Goal: Complete application form: Complete application form

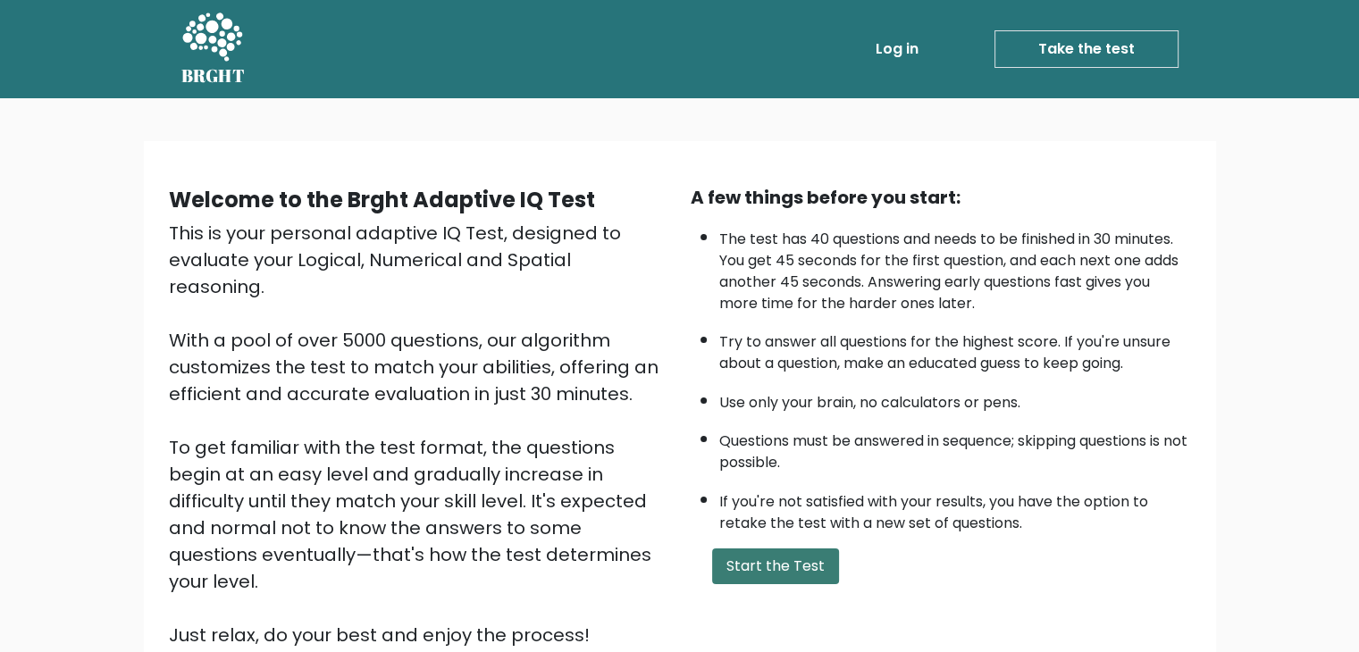
click at [737, 570] on button "Start the Test" at bounding box center [775, 567] width 127 height 36
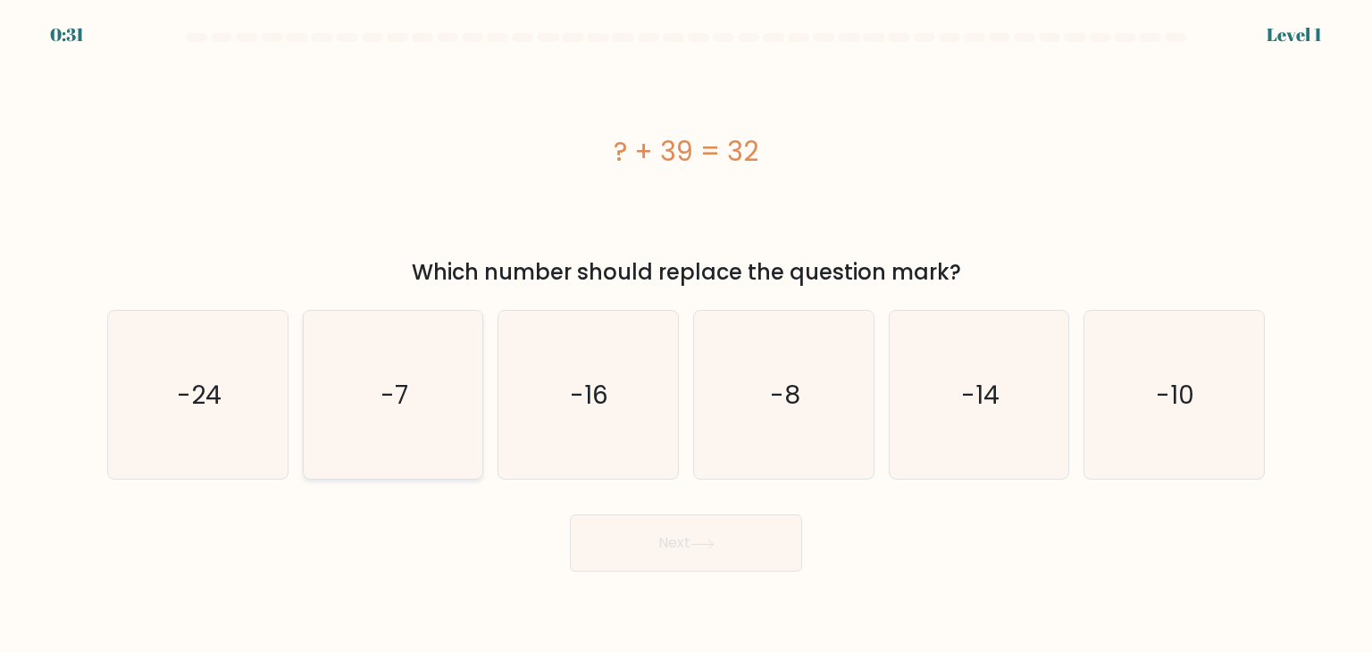
click at [423, 389] on icon "-7" at bounding box center [393, 395] width 168 height 168
click at [686, 335] on input "b. -7" at bounding box center [686, 330] width 1 height 9
radio input "true"
click at [614, 527] on button "Next" at bounding box center [686, 543] width 232 height 57
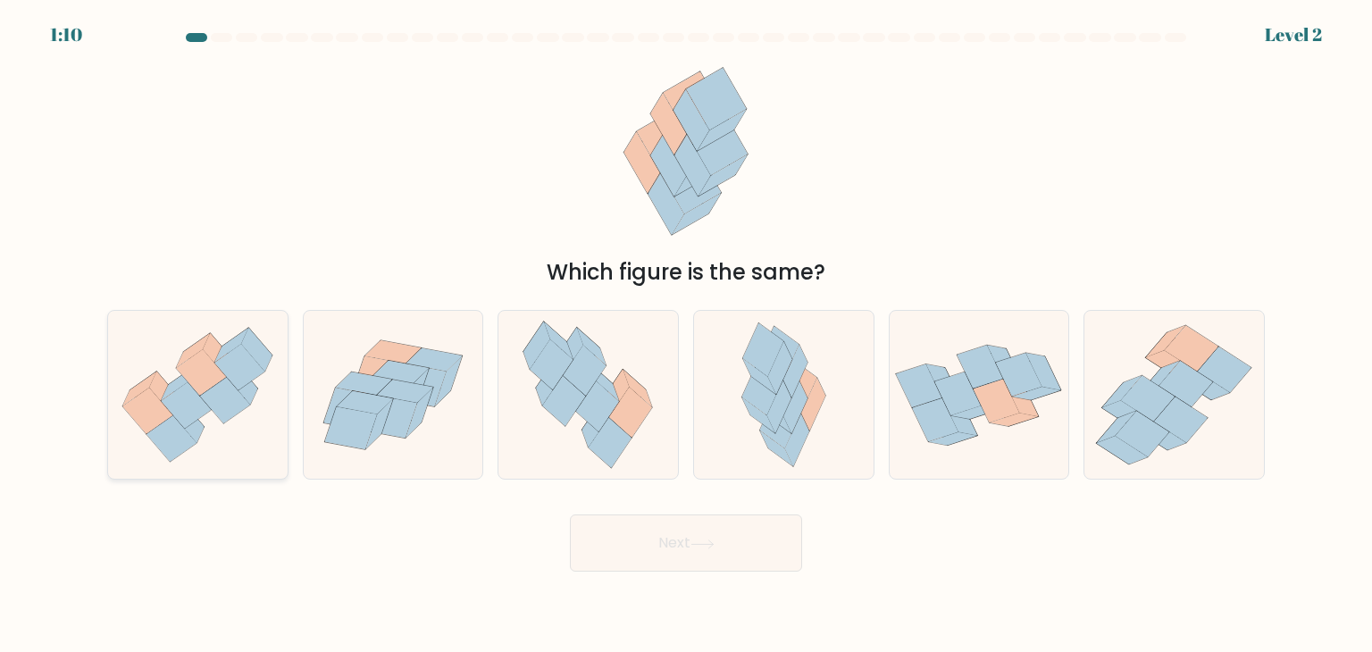
click at [224, 427] on icon at bounding box center [198, 395] width 180 height 155
click at [686, 335] on input "a." at bounding box center [686, 330] width 1 height 9
radio input "true"
click at [607, 533] on button "Next" at bounding box center [686, 543] width 232 height 57
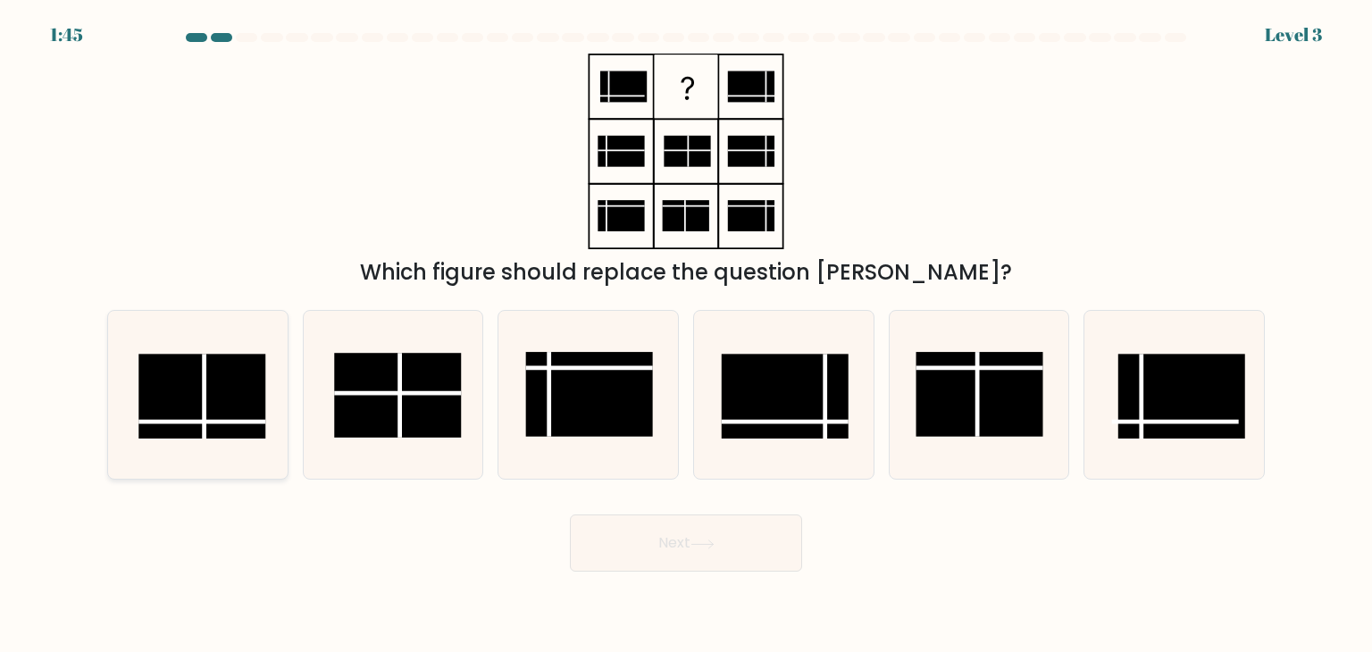
click at [236, 422] on line at bounding box center [201, 422] width 127 height 0
click at [686, 335] on input "a." at bounding box center [686, 330] width 1 height 9
radio input "true"
click at [668, 546] on button "Next" at bounding box center [686, 543] width 232 height 57
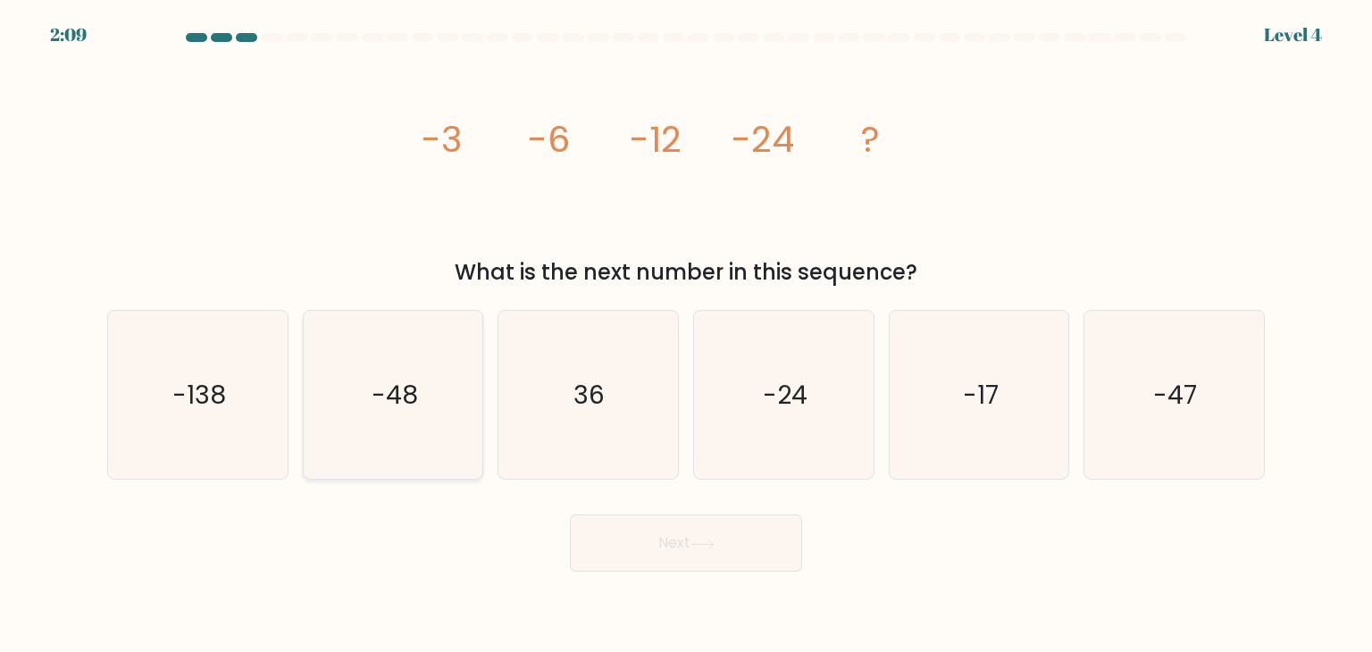
click at [379, 423] on icon "-48" at bounding box center [393, 395] width 168 height 168
click at [686, 335] on input "b. -48" at bounding box center [686, 330] width 1 height 9
radio input "true"
click at [691, 555] on button "Next" at bounding box center [686, 543] width 232 height 57
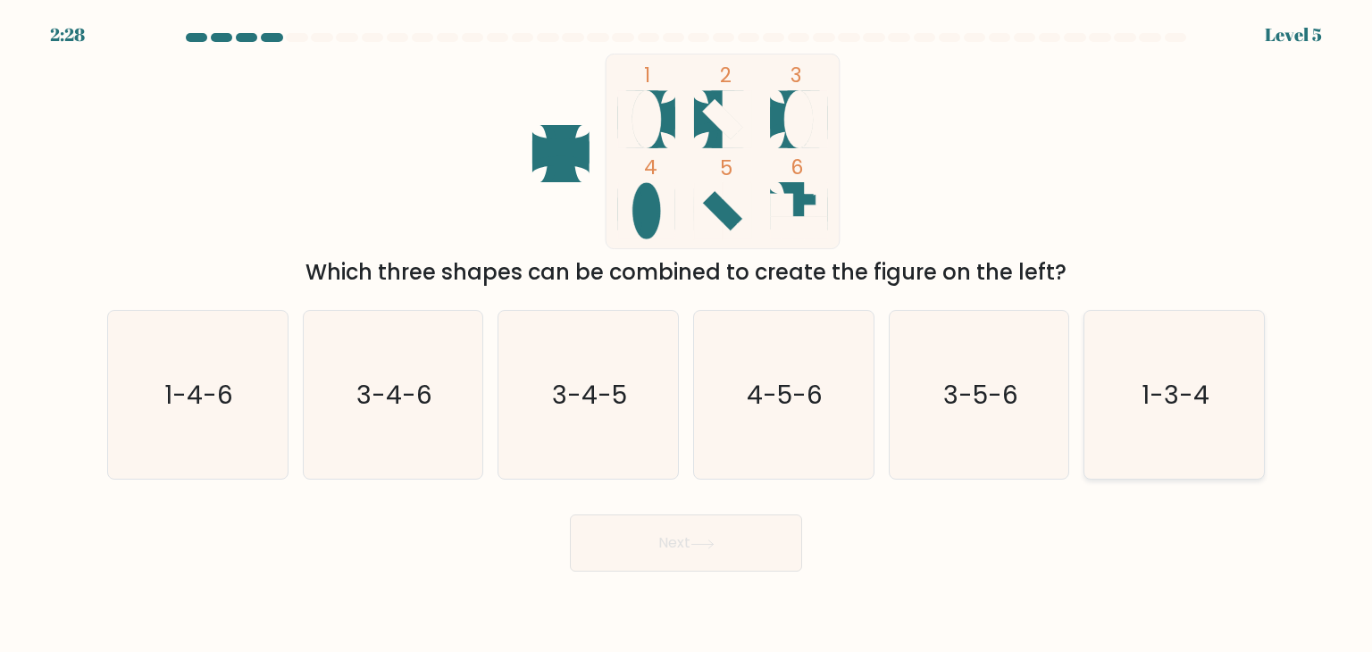
click at [1197, 433] on icon "1-3-4" at bounding box center [1174, 395] width 168 height 168
click at [687, 335] on input "f. 1-3-4" at bounding box center [686, 330] width 1 height 9
radio input "true"
click at [767, 544] on button "Next" at bounding box center [686, 543] width 232 height 57
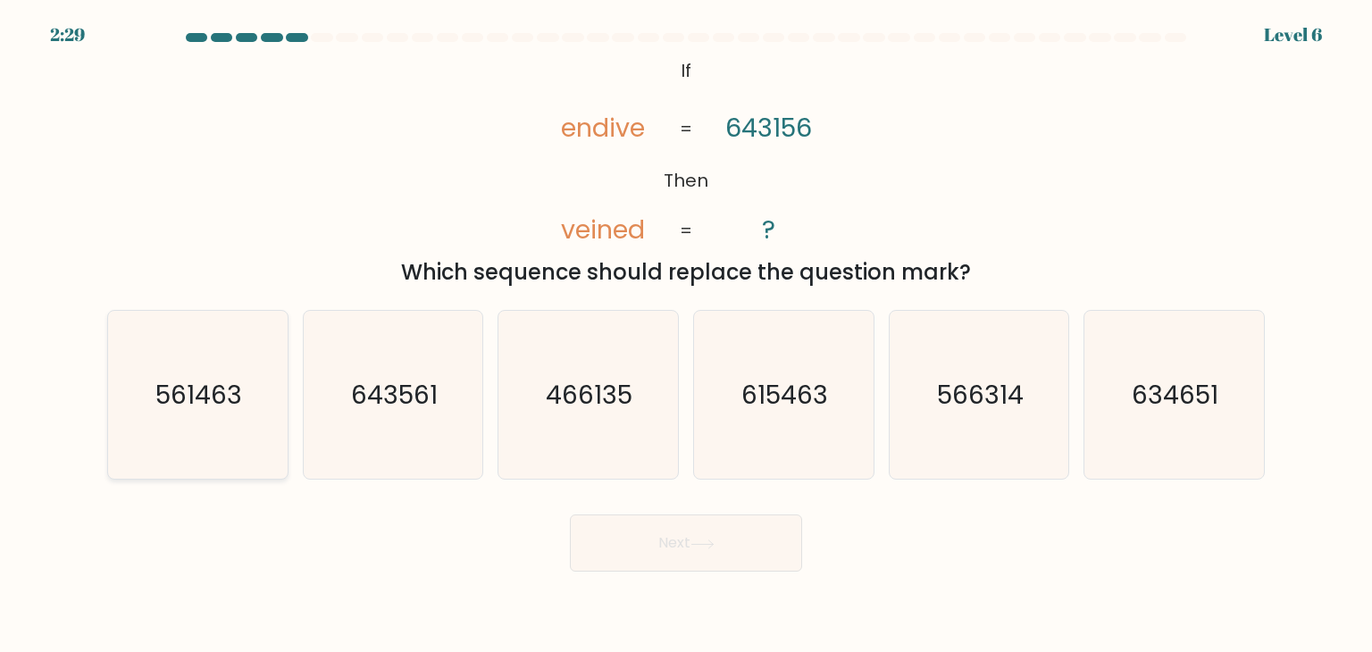
click at [191, 428] on icon "561463" at bounding box center [197, 395] width 168 height 168
click at [686, 335] on input "a. 561463" at bounding box center [686, 330] width 1 height 9
radio input "true"
click at [700, 543] on icon at bounding box center [703, 545] width 24 height 10
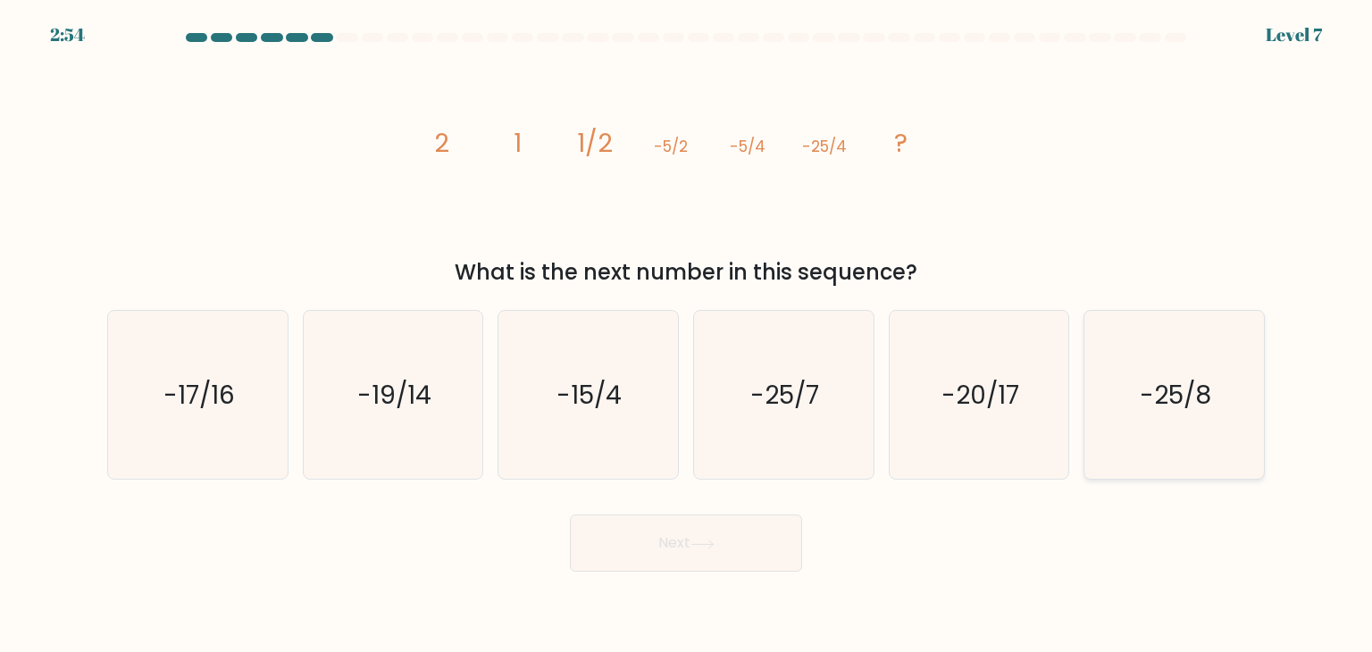
click at [1218, 410] on icon "-25/8" at bounding box center [1174, 395] width 168 height 168
click at [687, 335] on input "f. -25/8" at bounding box center [686, 330] width 1 height 9
radio input "true"
click at [763, 557] on button "Next" at bounding box center [686, 543] width 232 height 57
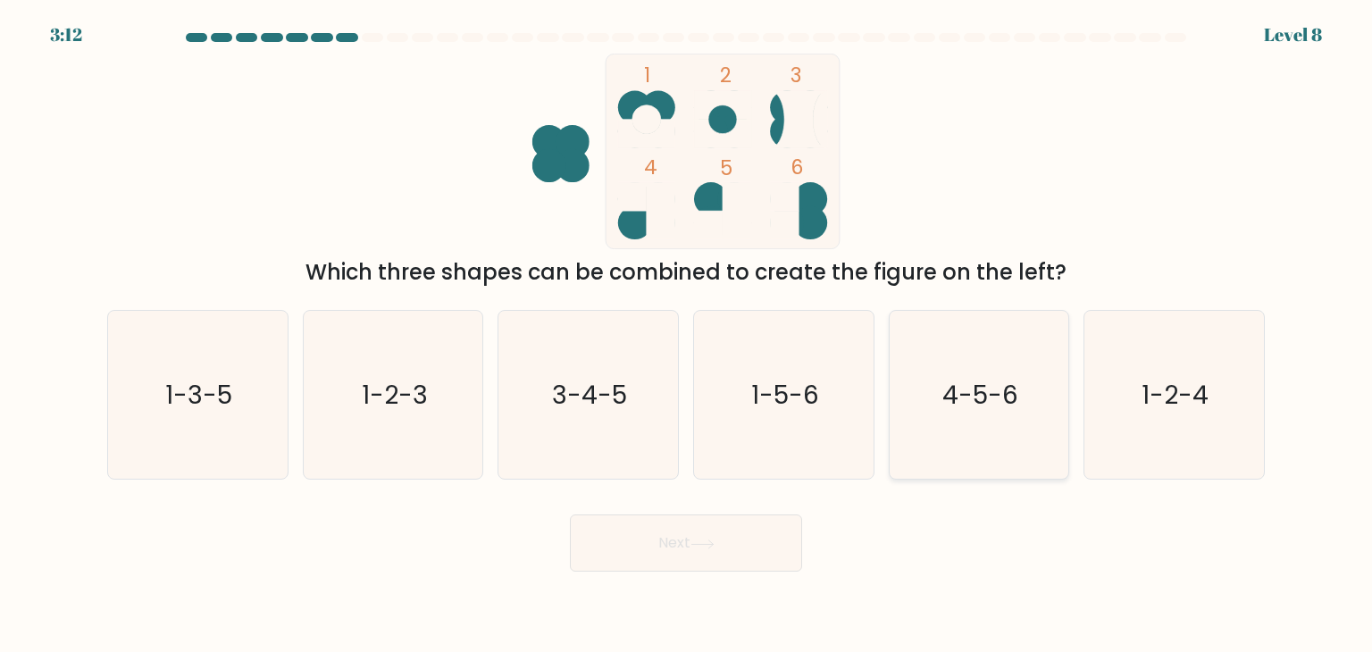
click at [958, 407] on text "4-5-6" at bounding box center [980, 395] width 76 height 36
click at [687, 335] on input "e. 4-5-6" at bounding box center [686, 330] width 1 height 9
radio input "true"
click at [707, 555] on button "Next" at bounding box center [686, 543] width 232 height 57
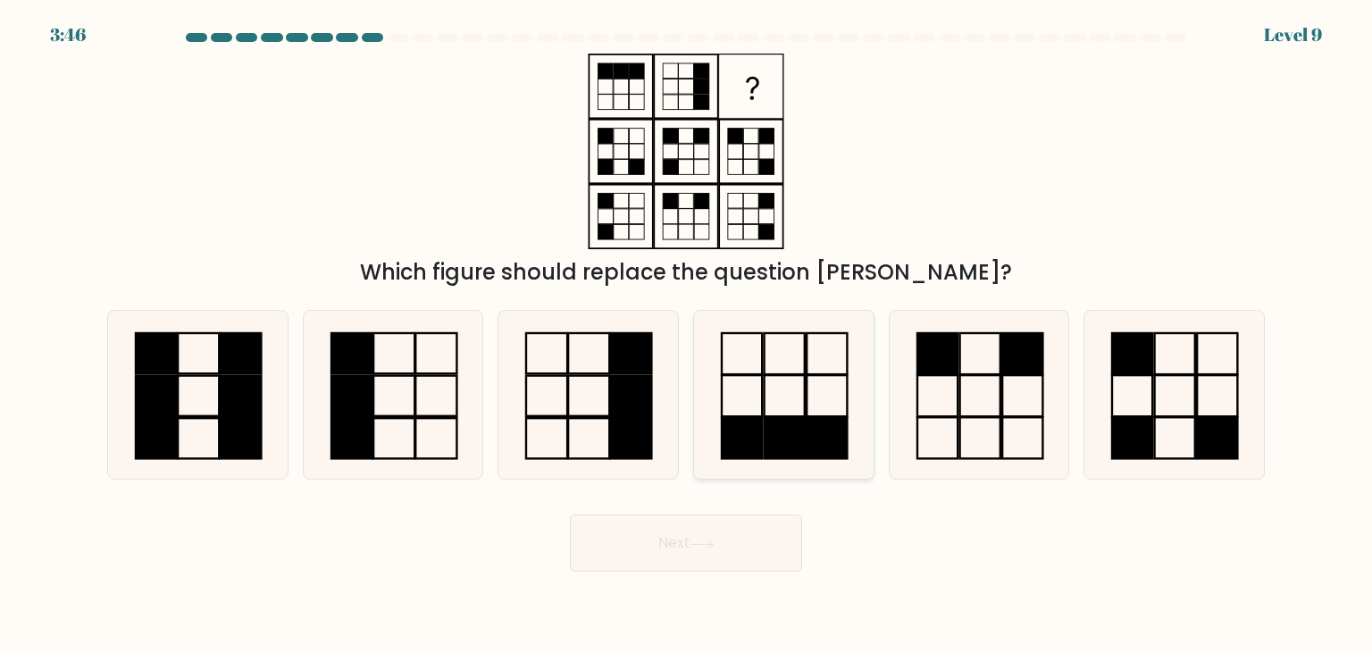
click at [833, 379] on icon at bounding box center [783, 395] width 168 height 168
click at [687, 335] on input "d." at bounding box center [686, 330] width 1 height 9
radio input "true"
click at [718, 532] on button "Next" at bounding box center [686, 543] width 232 height 57
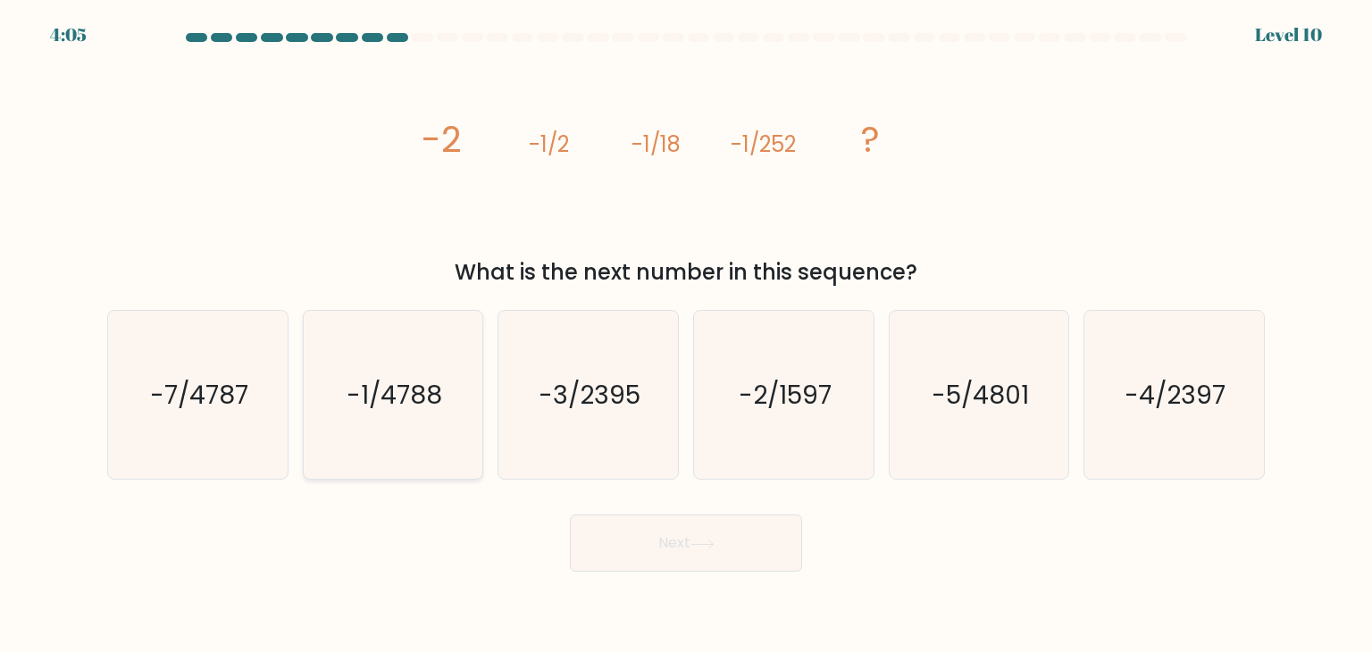
click at [461, 448] on icon "-1/4788" at bounding box center [393, 395] width 168 height 168
click at [686, 335] on input "b. -1/4788" at bounding box center [686, 330] width 1 height 9
radio input "true"
click at [722, 545] on button "Next" at bounding box center [686, 543] width 232 height 57
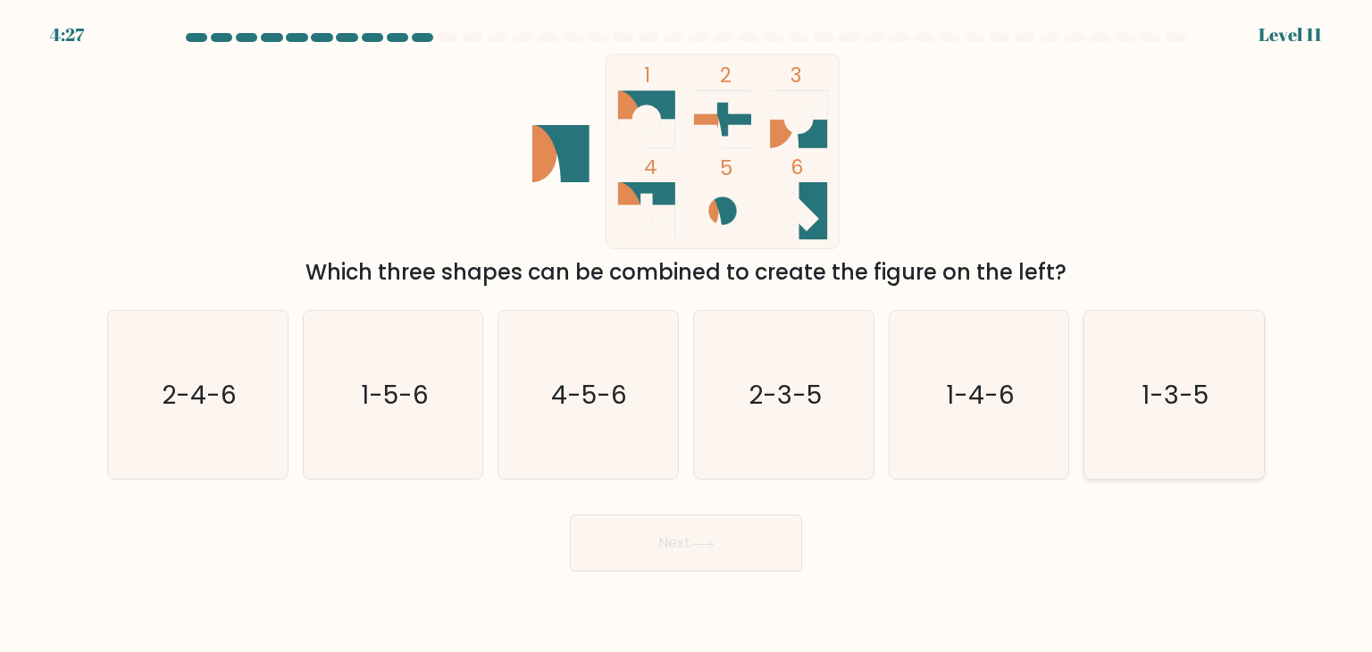
click at [1235, 407] on icon "1-3-5" at bounding box center [1174, 395] width 168 height 168
click at [687, 335] on input "f. 1-3-5" at bounding box center [686, 330] width 1 height 9
radio input "true"
click at [748, 556] on button "Next" at bounding box center [686, 543] width 232 height 57
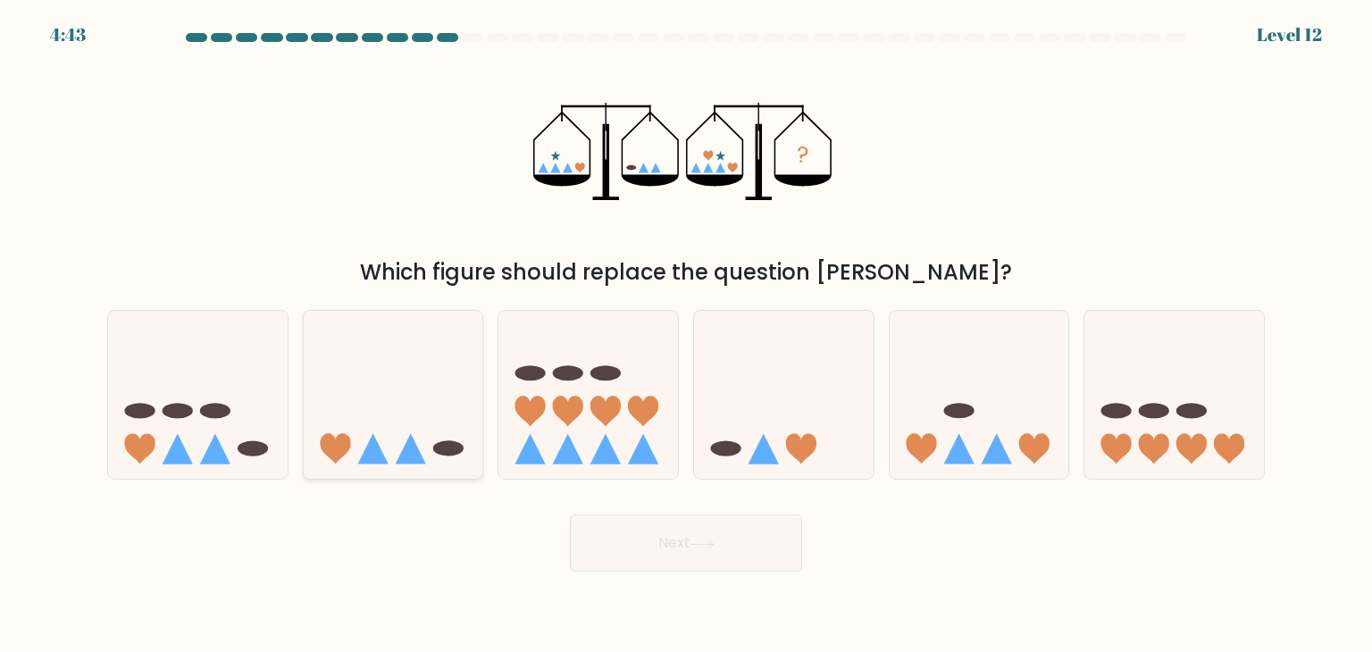
click at [379, 432] on icon at bounding box center [394, 395] width 180 height 148
click at [686, 335] on input "b." at bounding box center [686, 330] width 1 height 9
radio input "true"
click at [641, 527] on button "Next" at bounding box center [686, 543] width 232 height 57
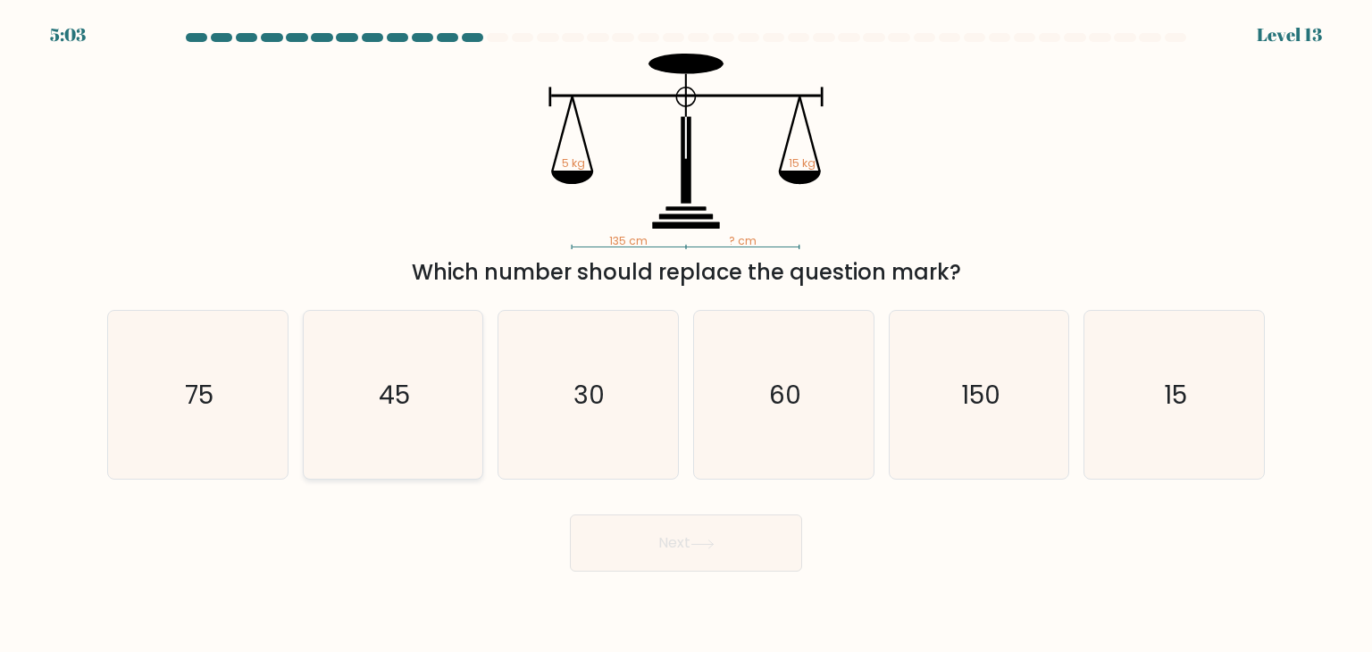
click at [437, 426] on icon "45" at bounding box center [393, 395] width 168 height 168
click at [686, 335] on input "b. 45" at bounding box center [686, 330] width 1 height 9
radio input "true"
click at [665, 548] on button "Next" at bounding box center [686, 543] width 232 height 57
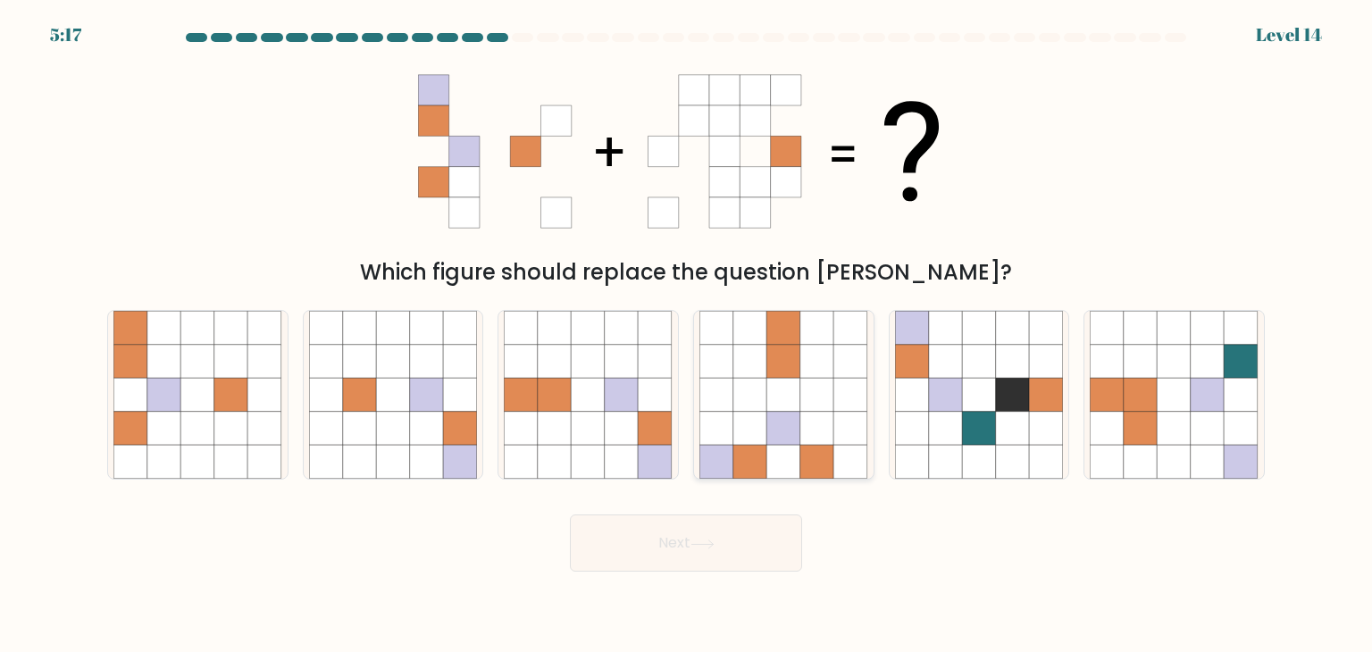
click at [775, 408] on icon at bounding box center [784, 395] width 34 height 34
click at [687, 335] on input "d." at bounding box center [686, 330] width 1 height 9
radio input "true"
click at [710, 557] on button "Next" at bounding box center [686, 543] width 232 height 57
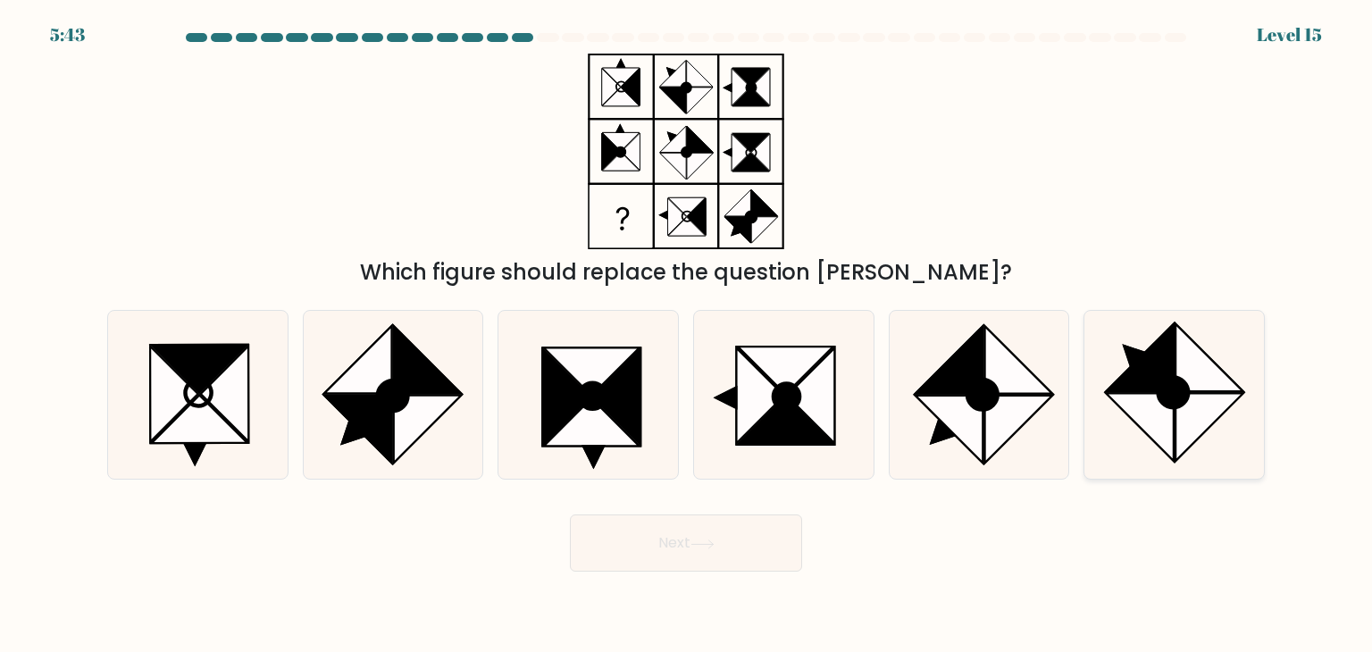
click at [1144, 413] on icon at bounding box center [1141, 428] width 68 height 68
click at [687, 335] on input "f." at bounding box center [686, 330] width 1 height 9
radio input "true"
click at [693, 557] on button "Next" at bounding box center [686, 543] width 232 height 57
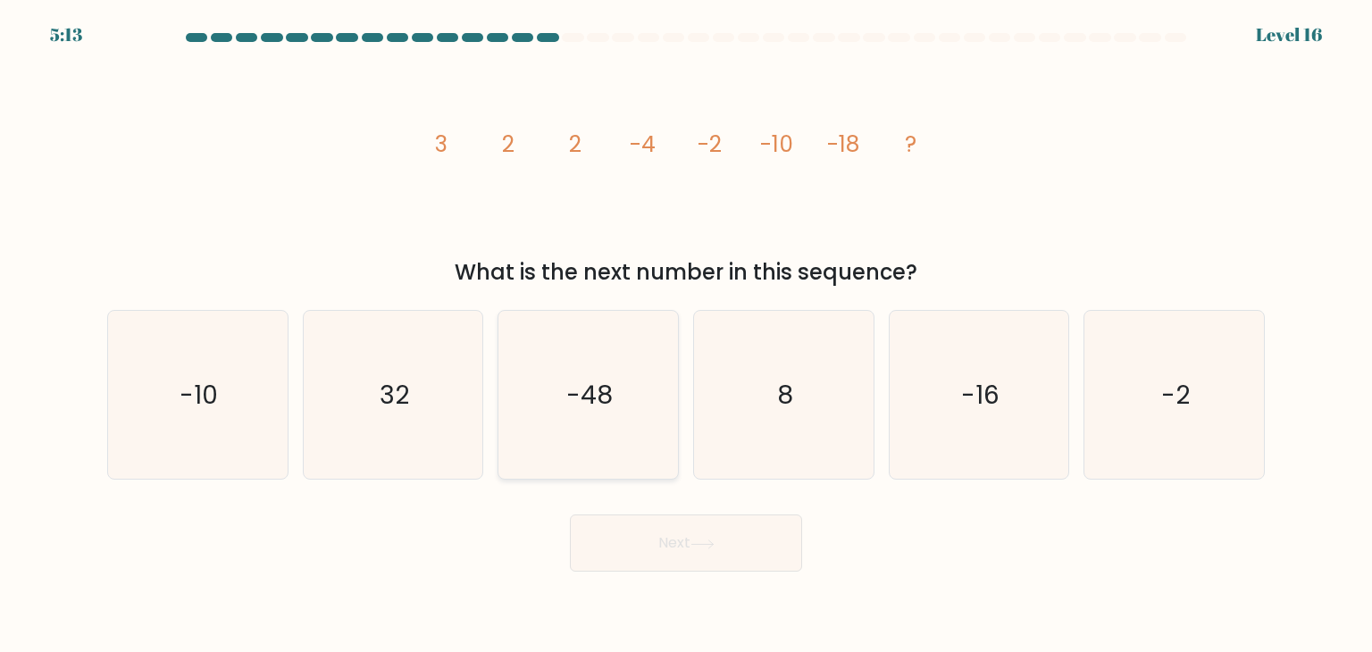
click at [568, 416] on icon "-48" at bounding box center [588, 395] width 168 height 168
click at [686, 335] on input "c. -48" at bounding box center [686, 330] width 1 height 9
radio input "true"
click at [685, 549] on button "Next" at bounding box center [686, 543] width 232 height 57
click at [780, 554] on button "Next" at bounding box center [686, 543] width 232 height 57
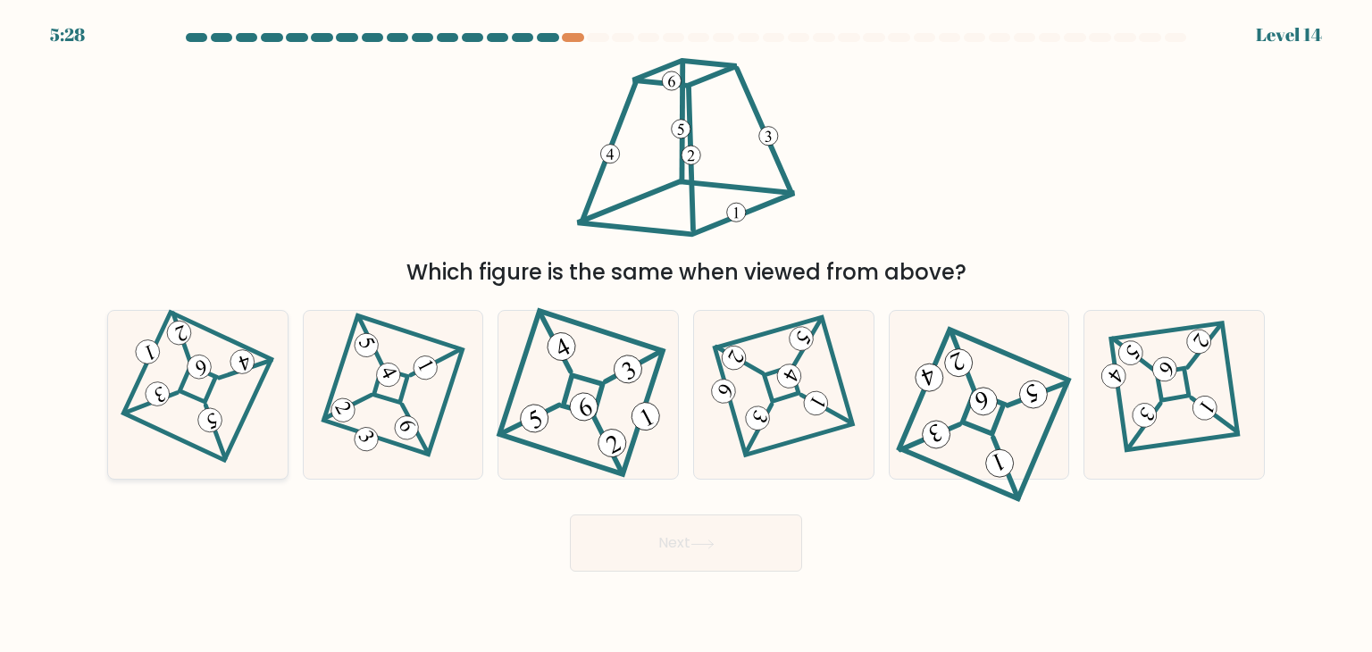
click at [261, 439] on div at bounding box center [197, 395] width 181 height 170
click at [686, 335] on input "a." at bounding box center [686, 330] width 1 height 9
radio input "true"
click at [602, 546] on button "Next" at bounding box center [686, 543] width 232 height 57
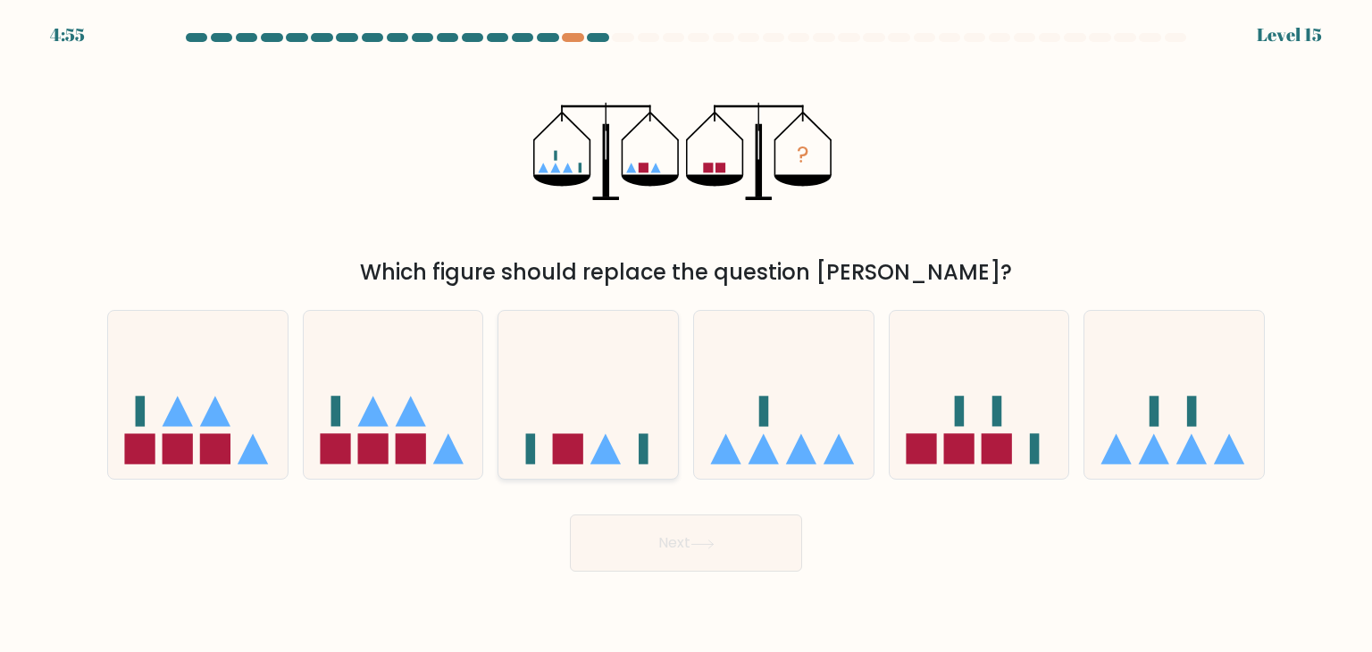
click at [597, 455] on icon at bounding box center [606, 449] width 30 height 30
click at [686, 335] on input "c." at bounding box center [686, 330] width 1 height 9
radio input "true"
click at [654, 546] on button "Next" at bounding box center [686, 543] width 232 height 57
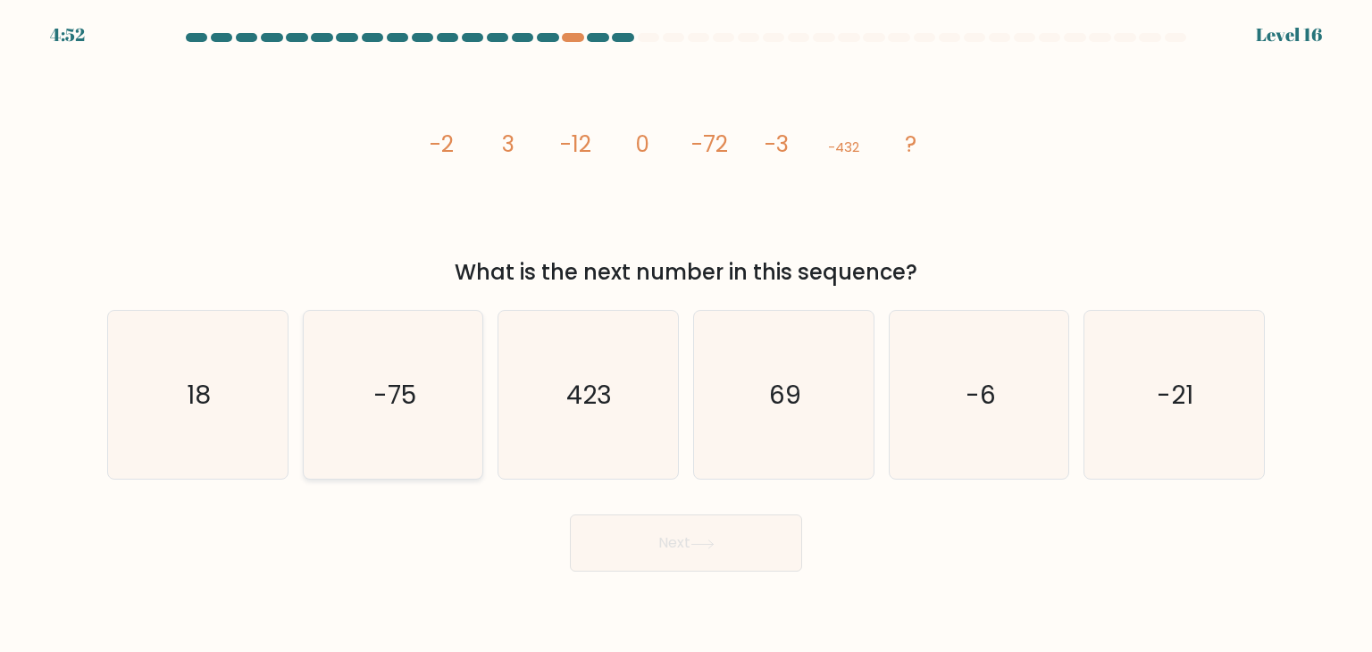
click at [429, 442] on icon "-75" at bounding box center [393, 395] width 168 height 168
click at [686, 335] on input "b. -75" at bounding box center [686, 330] width 1 height 9
radio input "true"
click at [663, 555] on button "Next" at bounding box center [686, 543] width 232 height 57
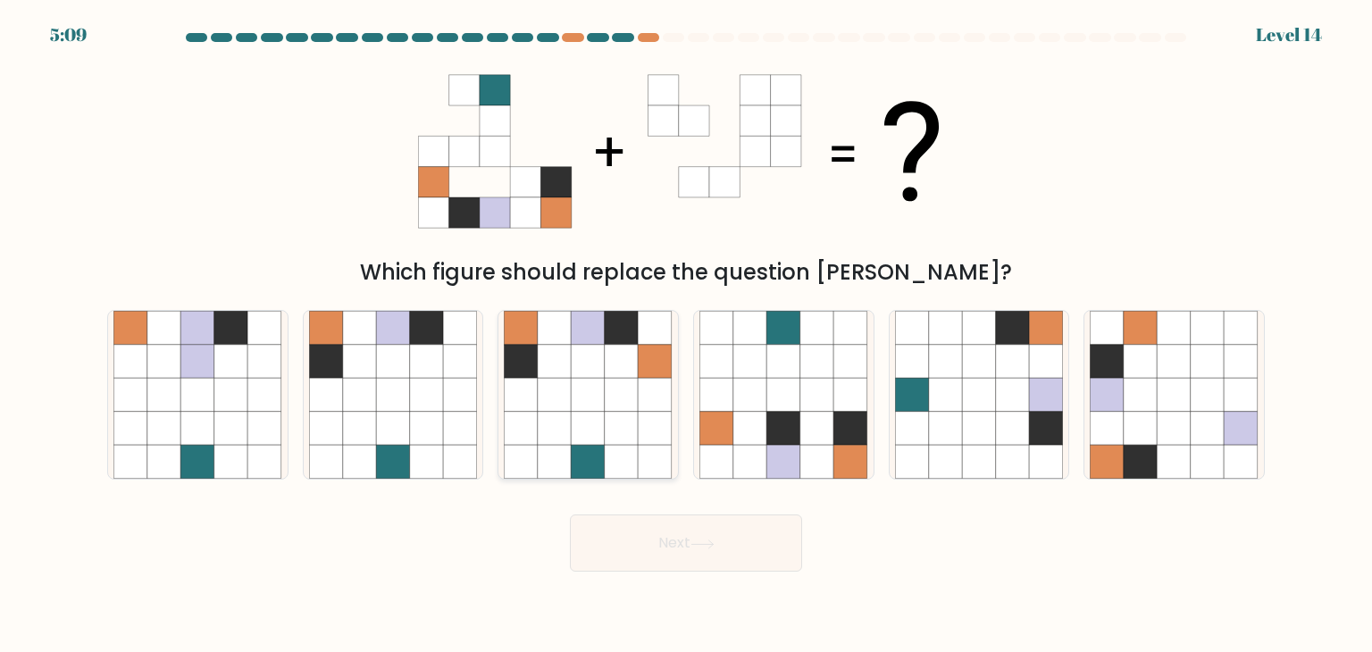
click at [599, 372] on icon at bounding box center [589, 362] width 34 height 34
click at [686, 335] on input "c." at bounding box center [686, 330] width 1 height 9
radio input "true"
click at [710, 534] on button "Next" at bounding box center [686, 543] width 232 height 57
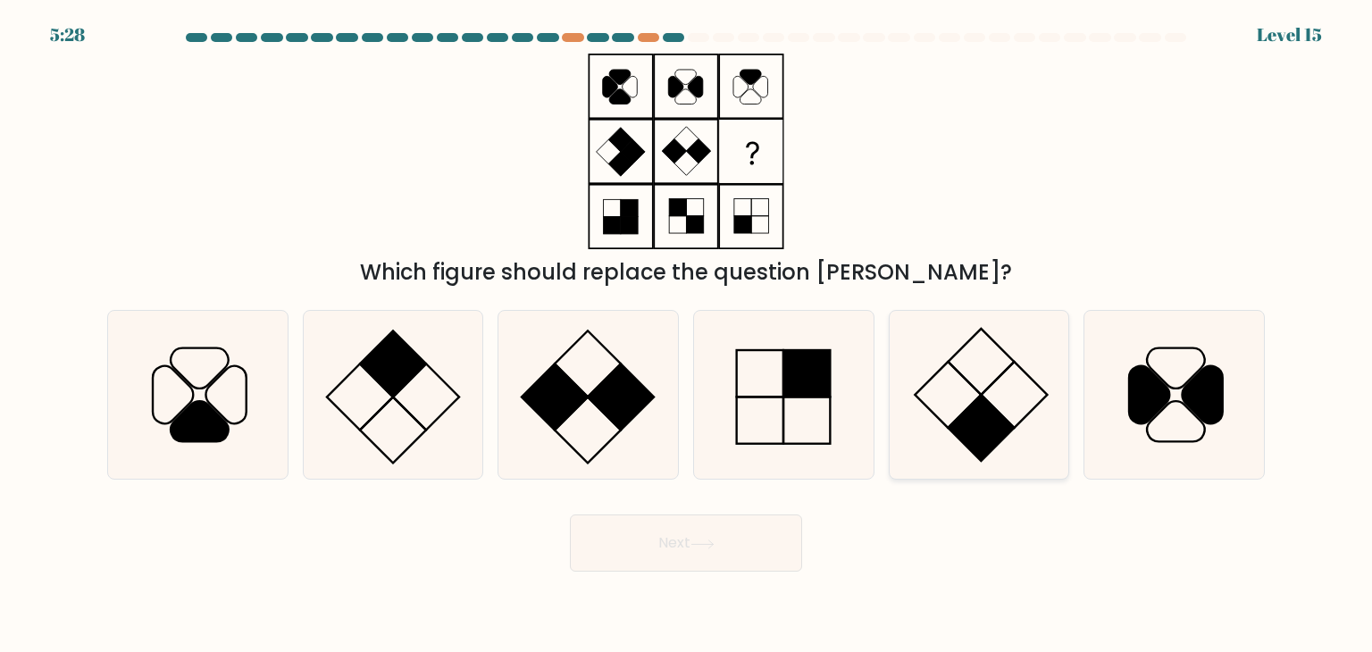
click at [951, 425] on rect at bounding box center [948, 395] width 66 height 66
click at [687, 335] on input "e." at bounding box center [686, 330] width 1 height 9
radio input "true"
click at [766, 545] on button "Next" at bounding box center [686, 543] width 232 height 57
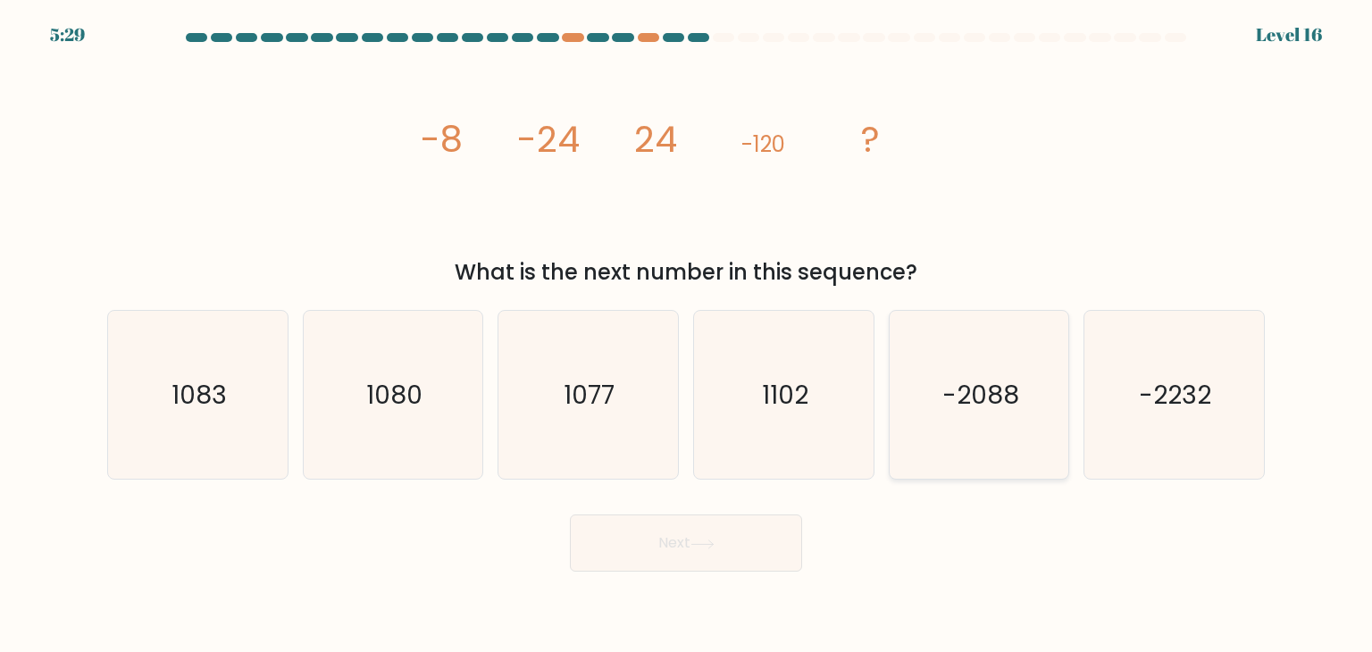
click at [976, 430] on icon "-2088" at bounding box center [979, 395] width 168 height 168
click at [687, 335] on input "e. -2088" at bounding box center [686, 330] width 1 height 9
radio input "true"
click at [1154, 435] on icon "-2232" at bounding box center [1174, 395] width 168 height 168
click at [687, 335] on input "f. -2232" at bounding box center [686, 330] width 1 height 9
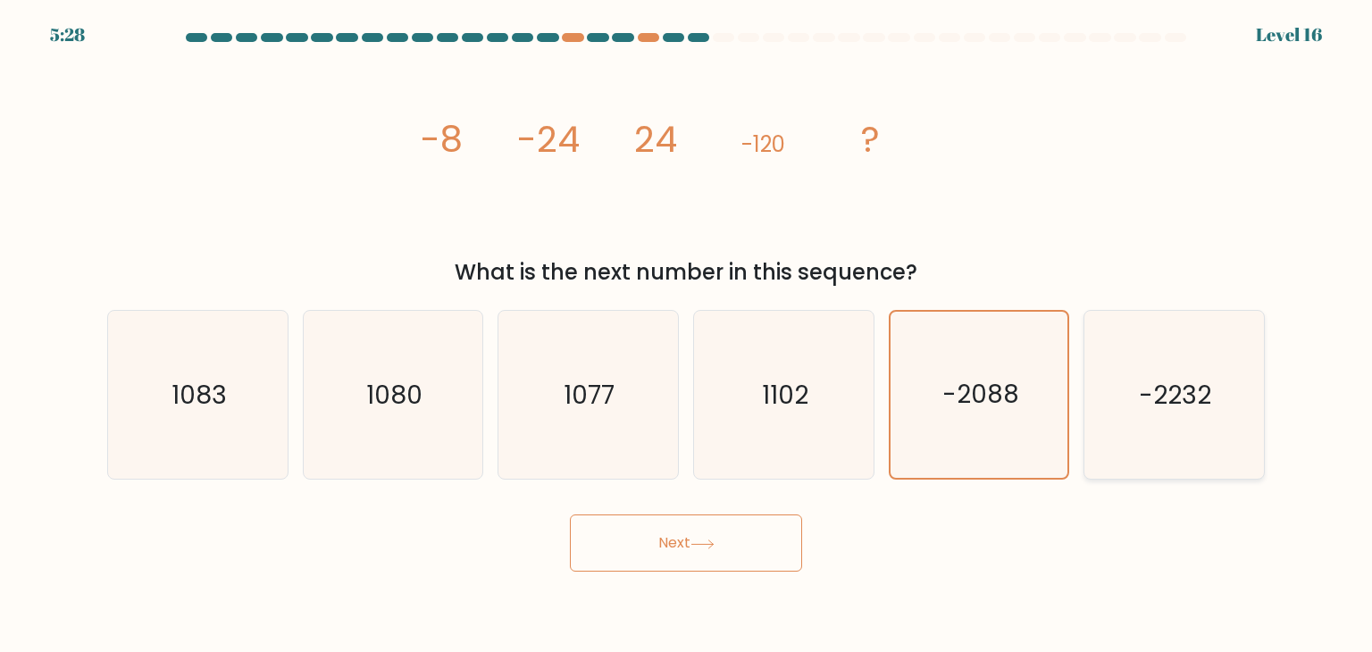
radio input "true"
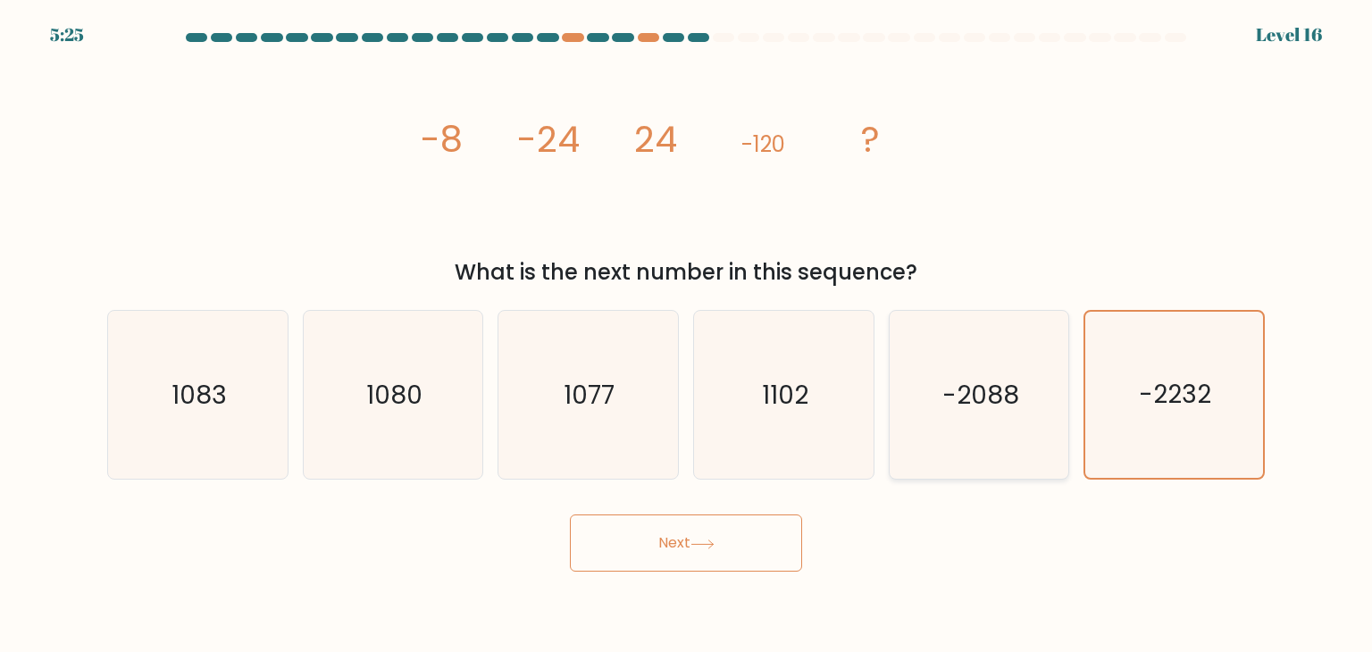
click at [961, 439] on icon "-2088" at bounding box center [979, 395] width 168 height 168
click at [687, 335] on input "e. -2088" at bounding box center [686, 330] width 1 height 9
radio input "true"
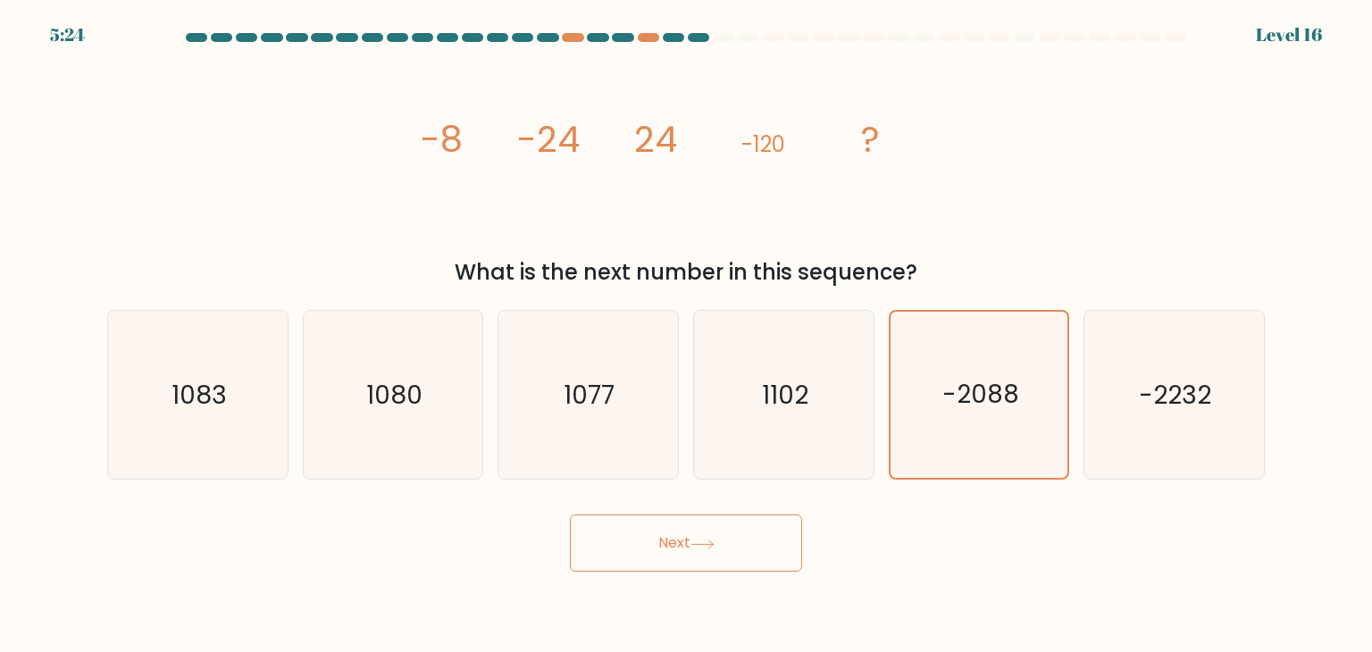
click at [758, 549] on button "Next" at bounding box center [686, 543] width 232 height 57
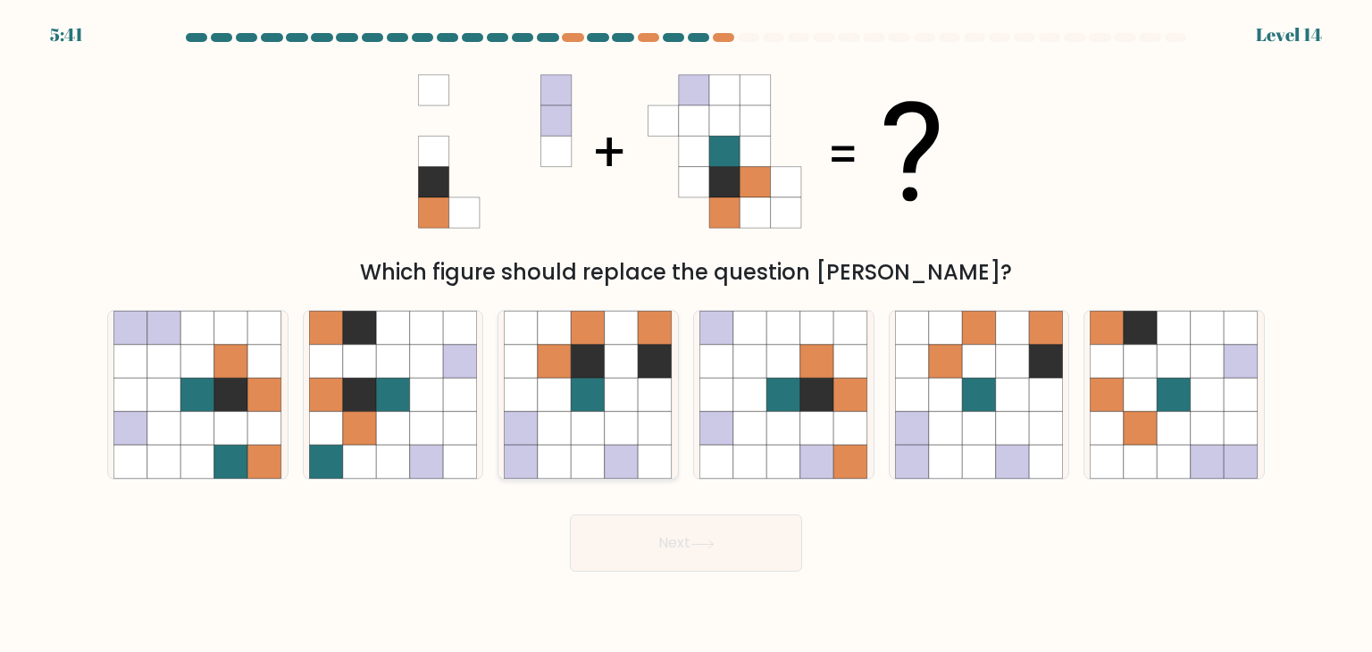
click at [641, 455] on icon at bounding box center [656, 463] width 34 height 34
click at [686, 335] on input "c." at bounding box center [686, 330] width 1 height 9
radio input "true"
click at [678, 536] on button "Next" at bounding box center [686, 543] width 232 height 57
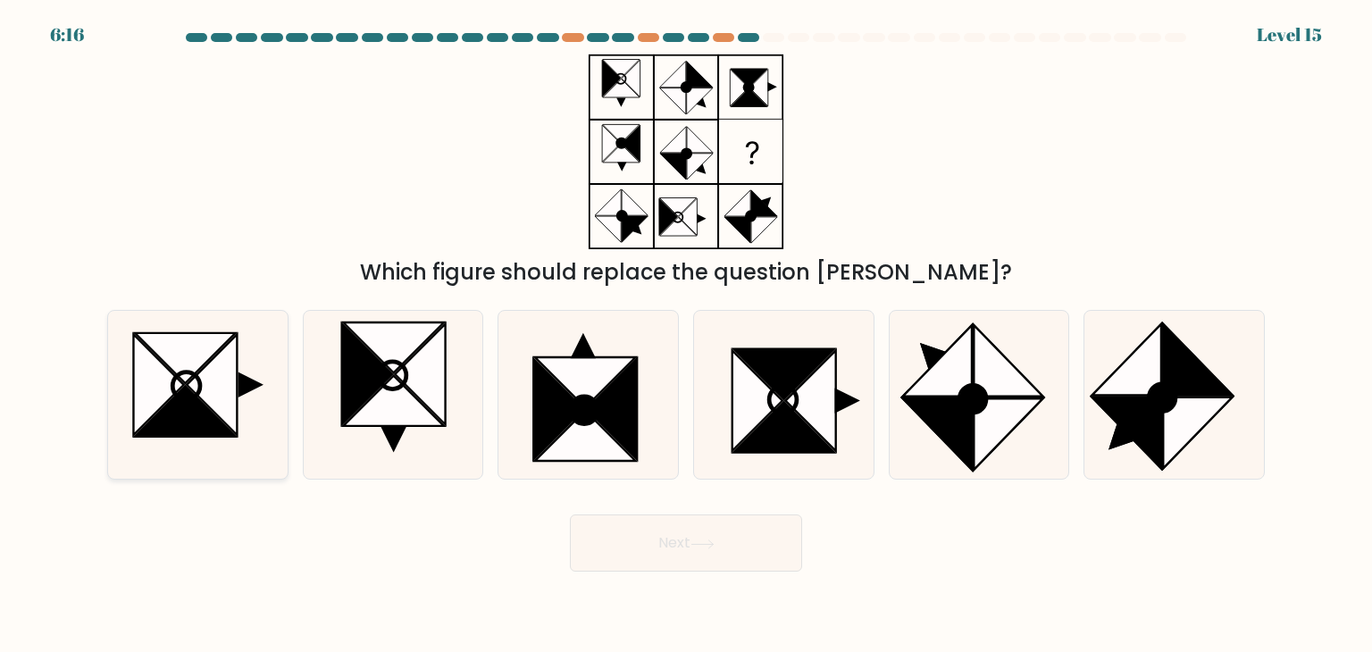
click at [214, 399] on icon at bounding box center [212, 385] width 50 height 101
click at [686, 335] on input "a." at bounding box center [686, 330] width 1 height 9
radio input "true"
click at [643, 549] on button "Next" at bounding box center [686, 543] width 232 height 57
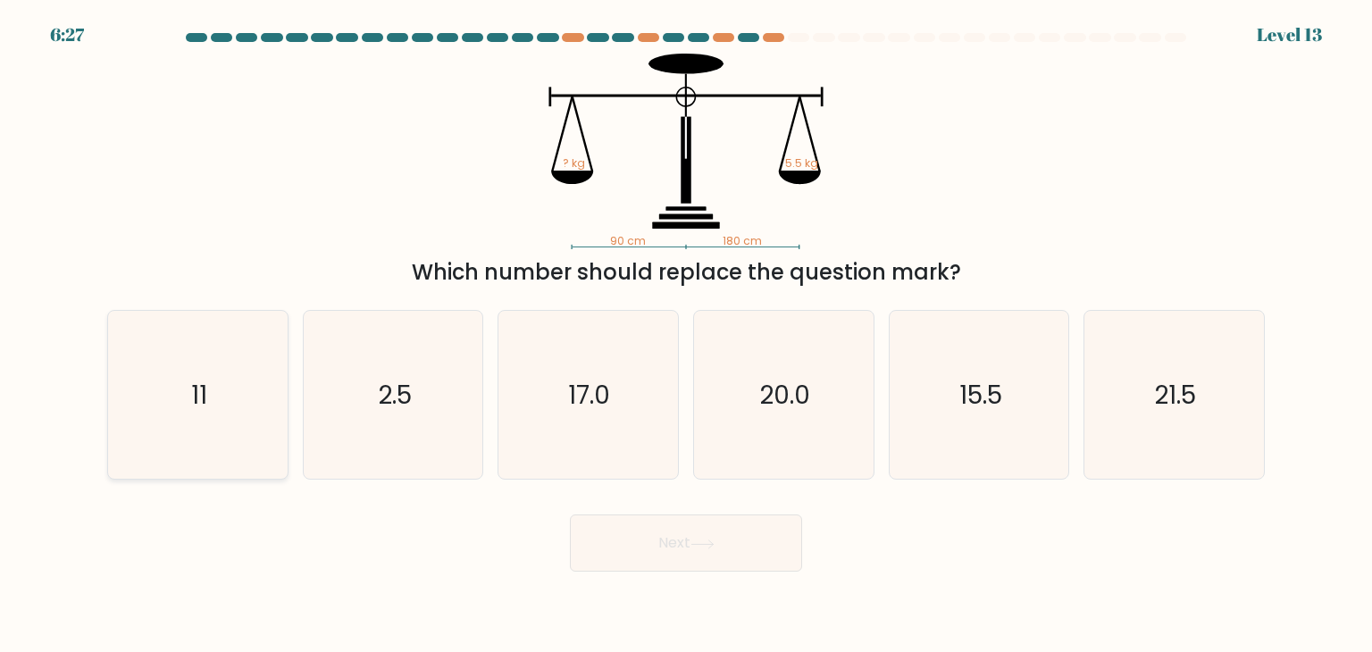
click at [193, 453] on icon "11" at bounding box center [197, 395] width 168 height 168
click at [686, 335] on input "a. 11" at bounding box center [686, 330] width 1 height 9
radio input "true"
click at [636, 529] on button "Next" at bounding box center [686, 543] width 232 height 57
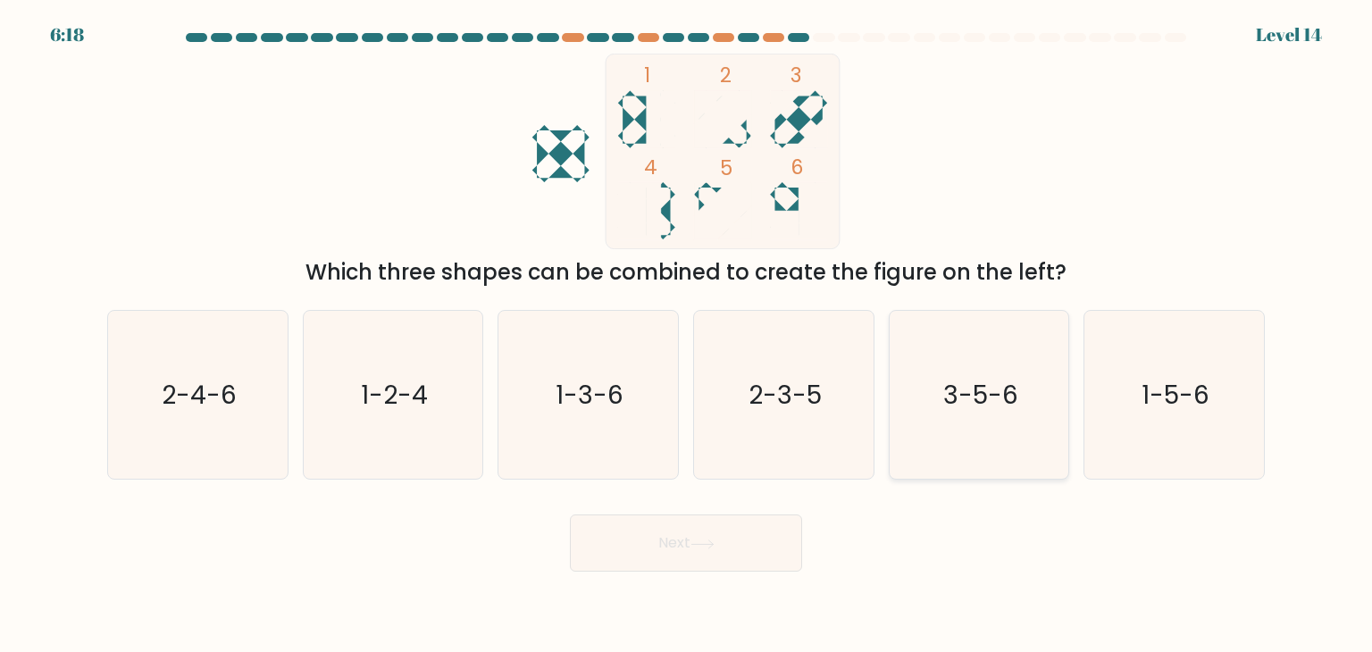
click at [959, 401] on text "3-5-6" at bounding box center [980, 395] width 75 height 36
click at [687, 335] on input "e. 3-5-6" at bounding box center [686, 330] width 1 height 9
radio input "true"
click at [779, 548] on button "Next" at bounding box center [686, 543] width 232 height 57
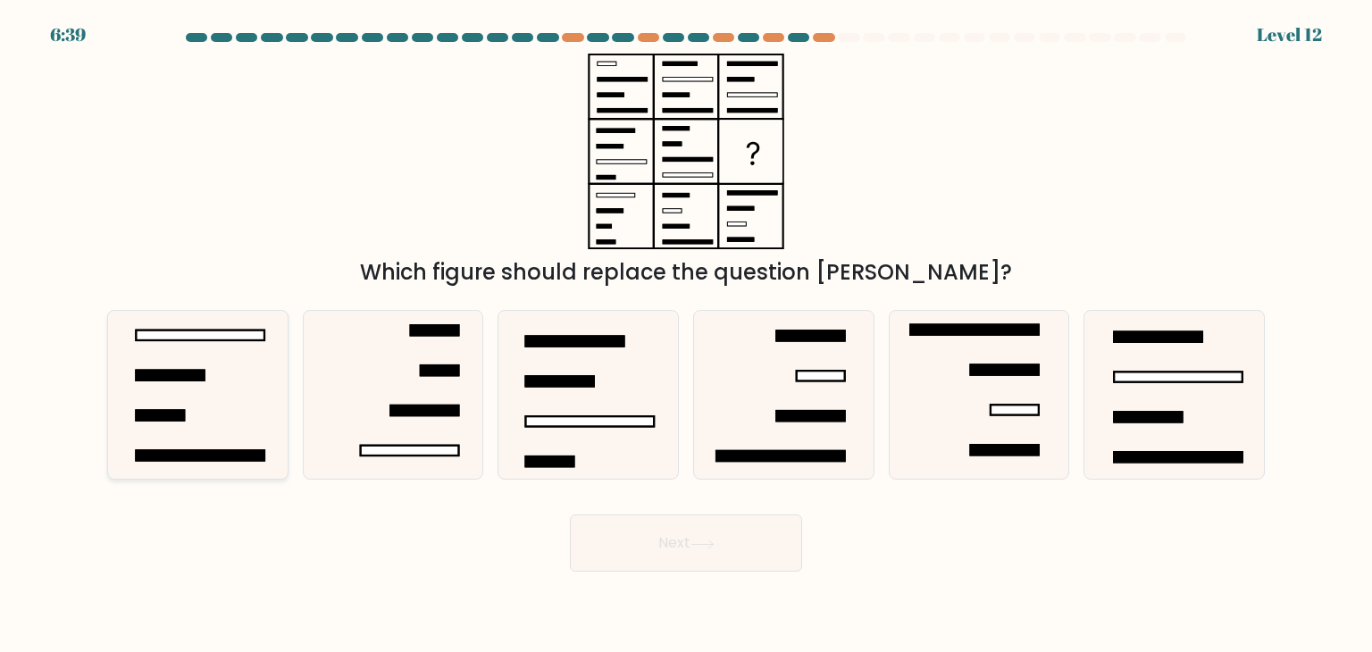
click at [195, 338] on rect at bounding box center [201, 336] width 129 height 10
click at [686, 335] on input "a." at bounding box center [686, 330] width 1 height 9
radio input "true"
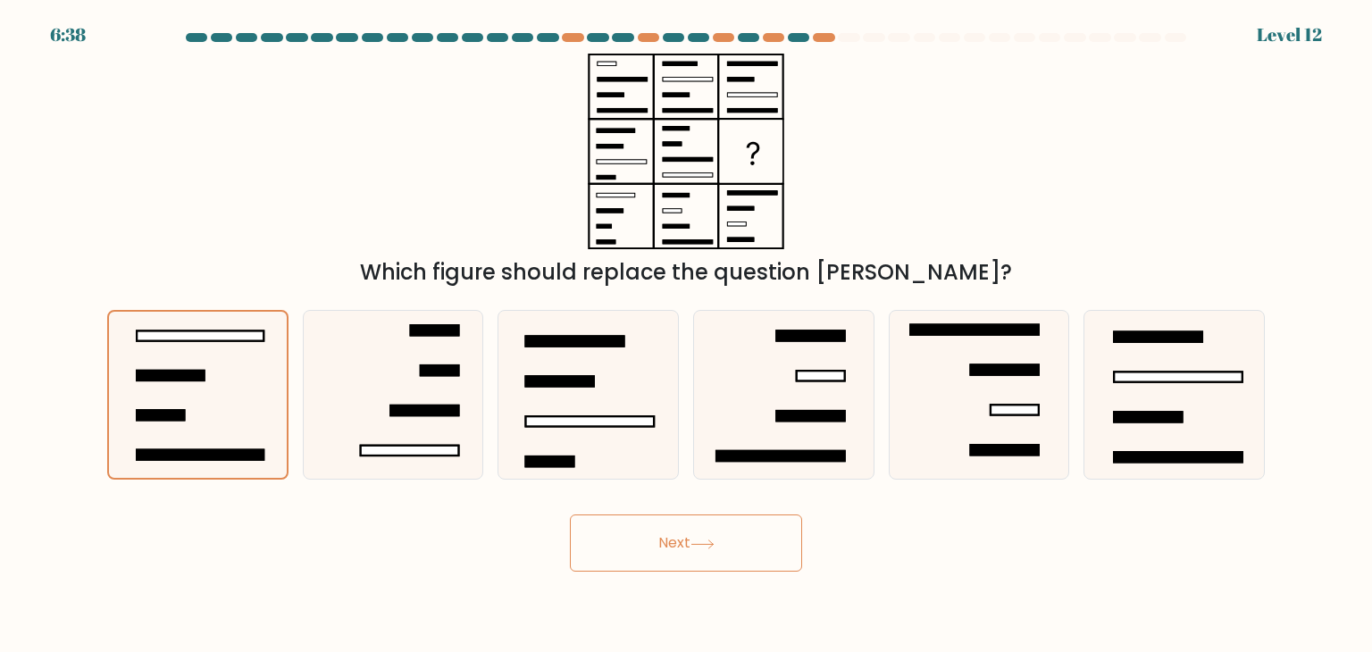
click at [646, 554] on button "Next" at bounding box center [686, 543] width 232 height 57
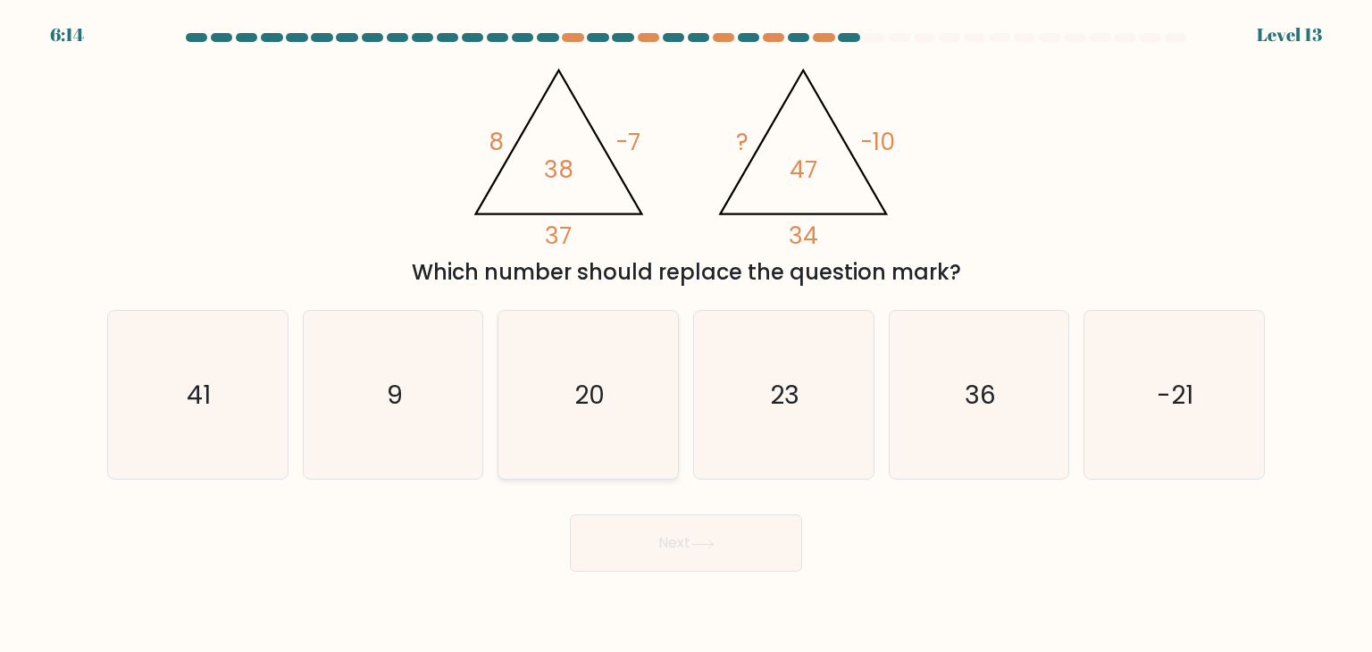
click at [618, 423] on icon "20" at bounding box center [588, 395] width 168 height 168
click at [686, 335] on input "c. 20" at bounding box center [686, 330] width 1 height 9
radio input "true"
click at [655, 569] on button "Next" at bounding box center [686, 543] width 232 height 57
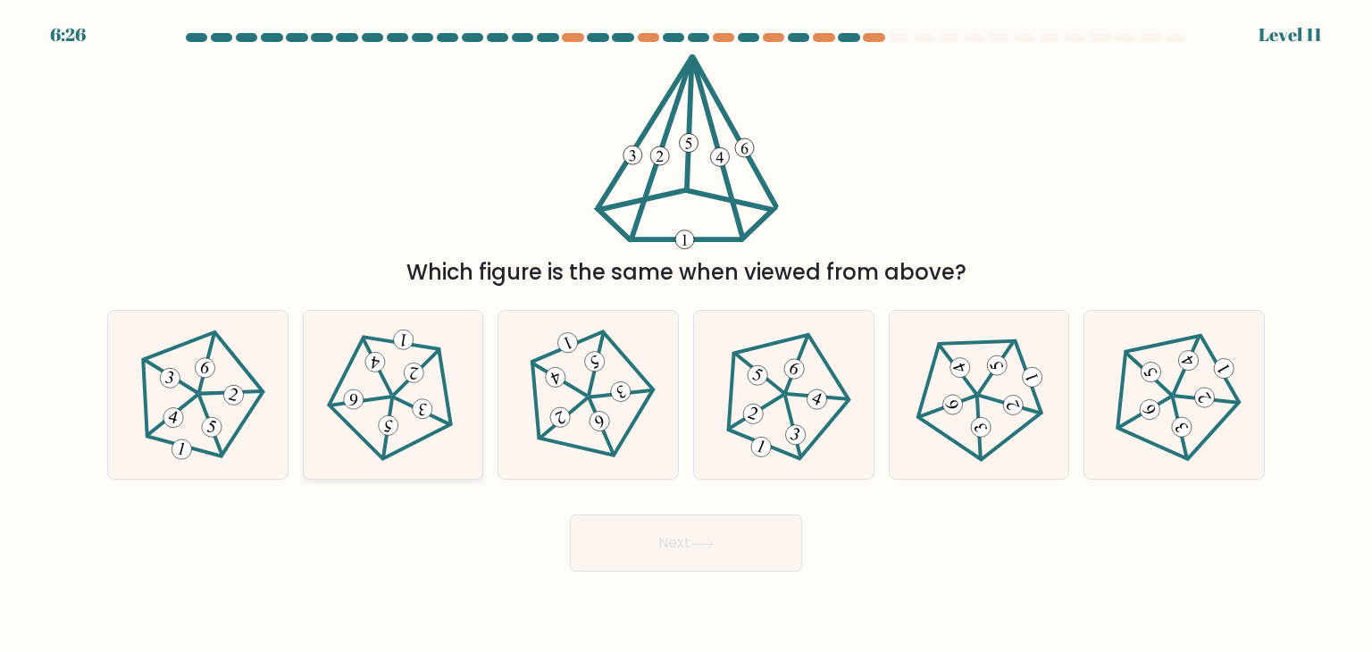
click at [386, 389] on icon at bounding box center [393, 395] width 135 height 135
click at [686, 335] on input "b." at bounding box center [686, 330] width 1 height 9
radio input "true"
click at [675, 540] on button "Next" at bounding box center [686, 543] width 232 height 57
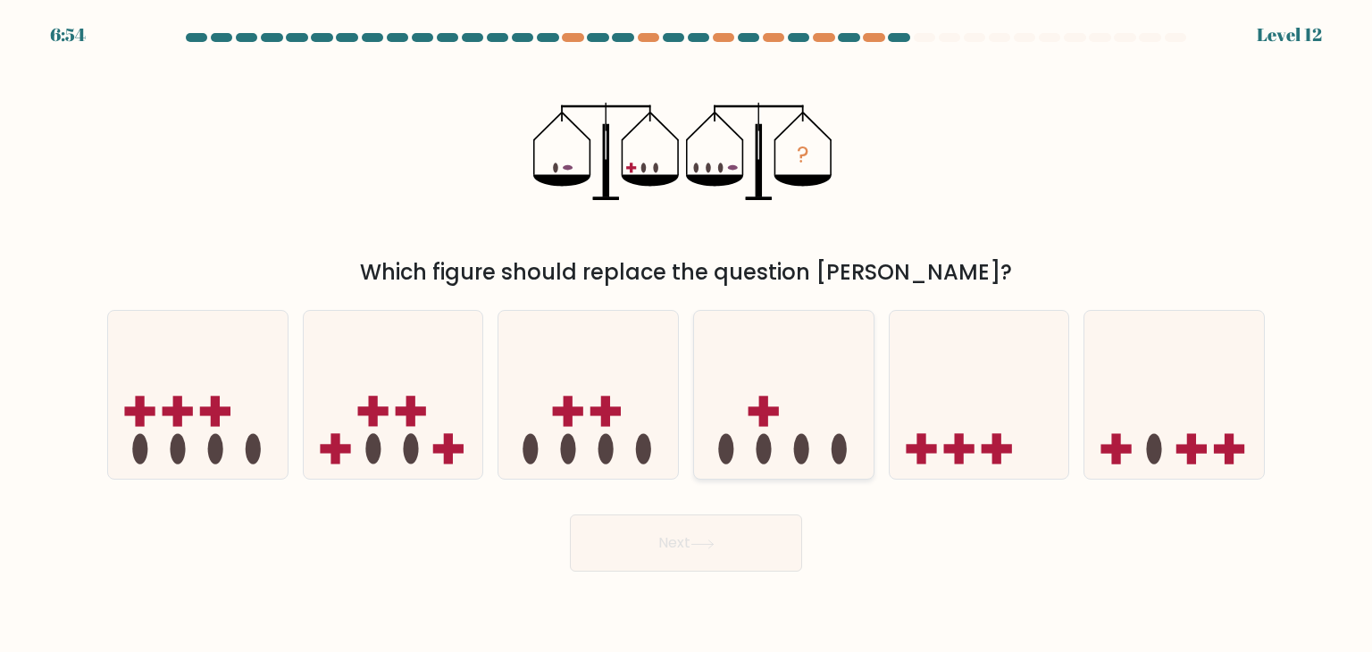
click at [817, 433] on icon at bounding box center [784, 395] width 180 height 148
click at [687, 335] on input "d." at bounding box center [686, 330] width 1 height 9
radio input "true"
click at [754, 518] on button "Next" at bounding box center [686, 543] width 232 height 57
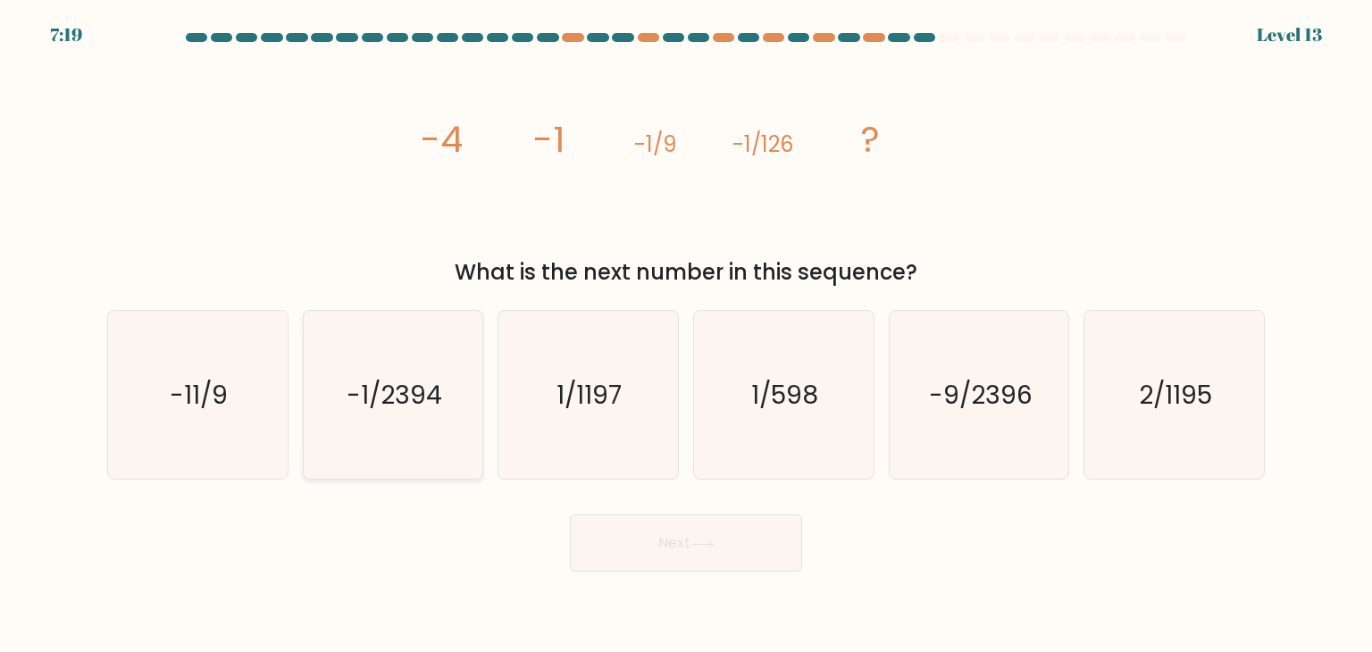
click at [404, 436] on icon "-1/2394" at bounding box center [393, 395] width 168 height 168
click at [686, 335] on input "b. -1/2394" at bounding box center [686, 330] width 1 height 9
radio input "true"
click at [625, 524] on button "Next" at bounding box center [686, 543] width 232 height 57
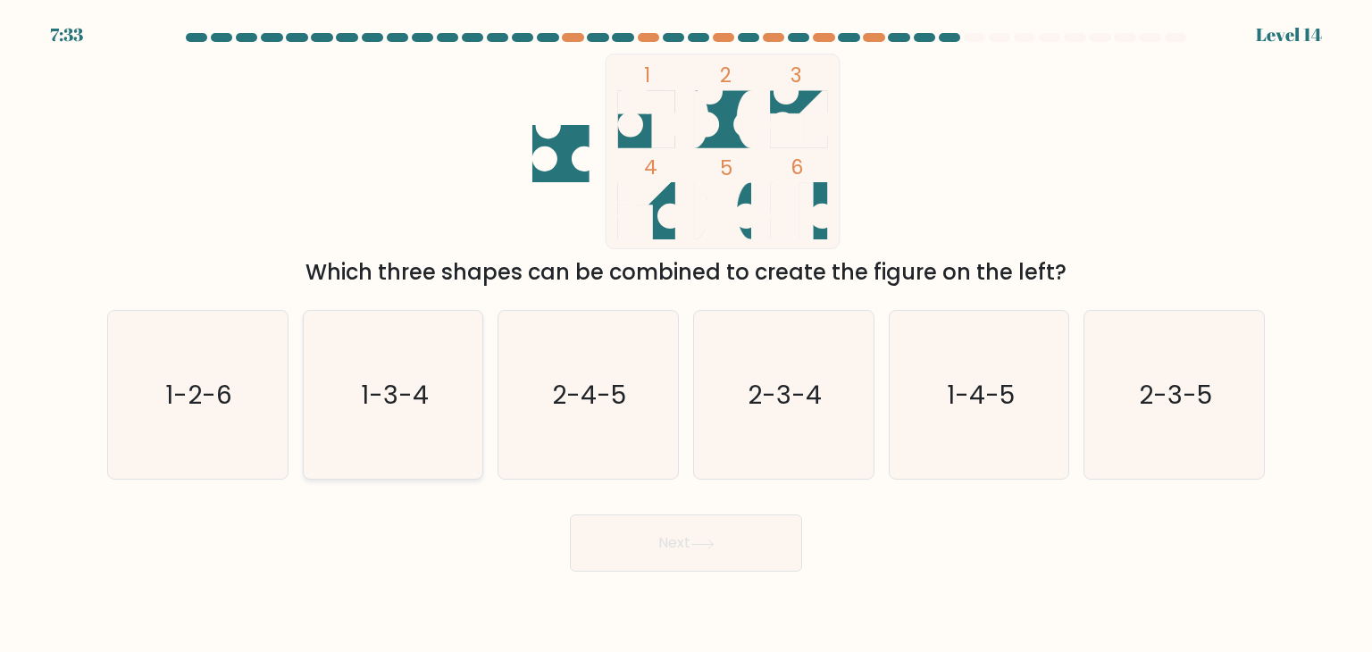
click at [449, 455] on icon "1-3-4" at bounding box center [393, 395] width 168 height 168
click at [686, 335] on input "b. 1-3-4" at bounding box center [686, 330] width 1 height 9
radio input "true"
click at [633, 535] on button "Next" at bounding box center [686, 543] width 232 height 57
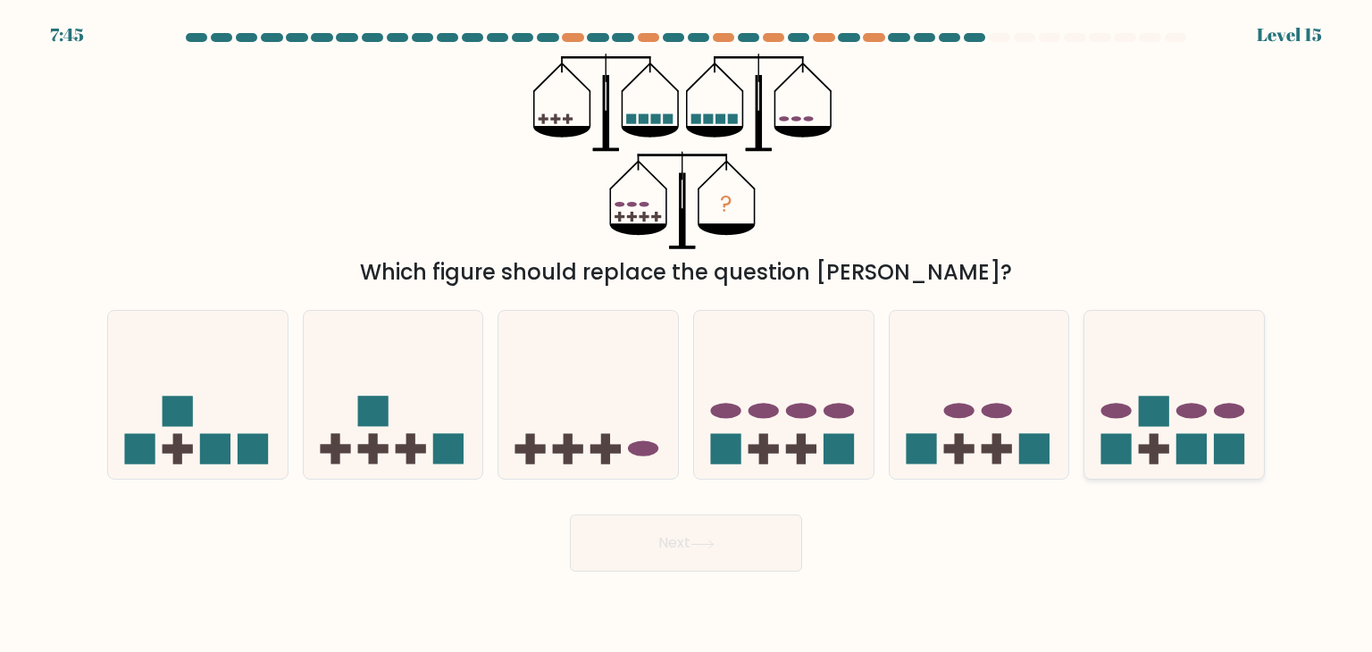
click at [1202, 400] on icon at bounding box center [1175, 395] width 180 height 148
click at [687, 335] on input "f." at bounding box center [686, 330] width 1 height 9
radio input "true"
click at [761, 532] on button "Next" at bounding box center [686, 543] width 232 height 57
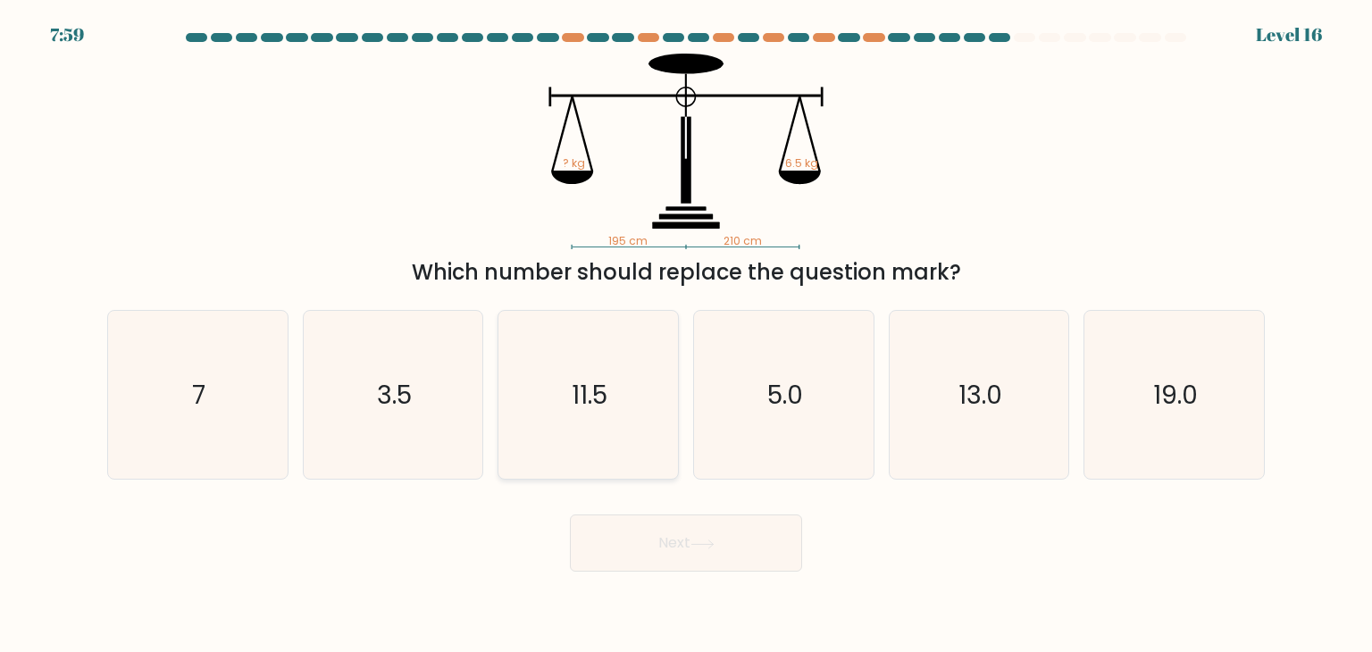
click at [618, 365] on icon "11.5" at bounding box center [588, 395] width 168 height 168
click at [686, 335] on input "c. 11.5" at bounding box center [686, 330] width 1 height 9
radio input "true"
click at [637, 559] on button "Next" at bounding box center [686, 543] width 232 height 57
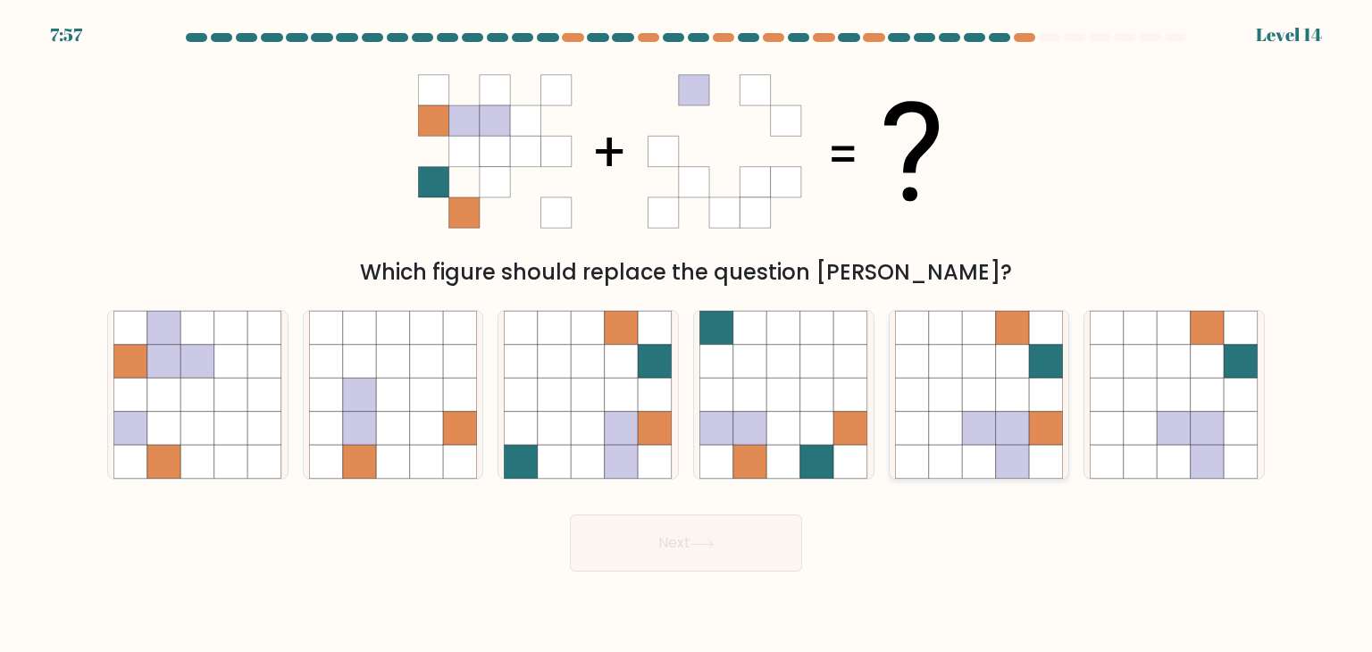
click at [991, 442] on icon at bounding box center [979, 429] width 34 height 34
click at [687, 335] on input "e." at bounding box center [686, 330] width 1 height 9
radio input "true"
click at [774, 534] on button "Next" at bounding box center [686, 543] width 232 height 57
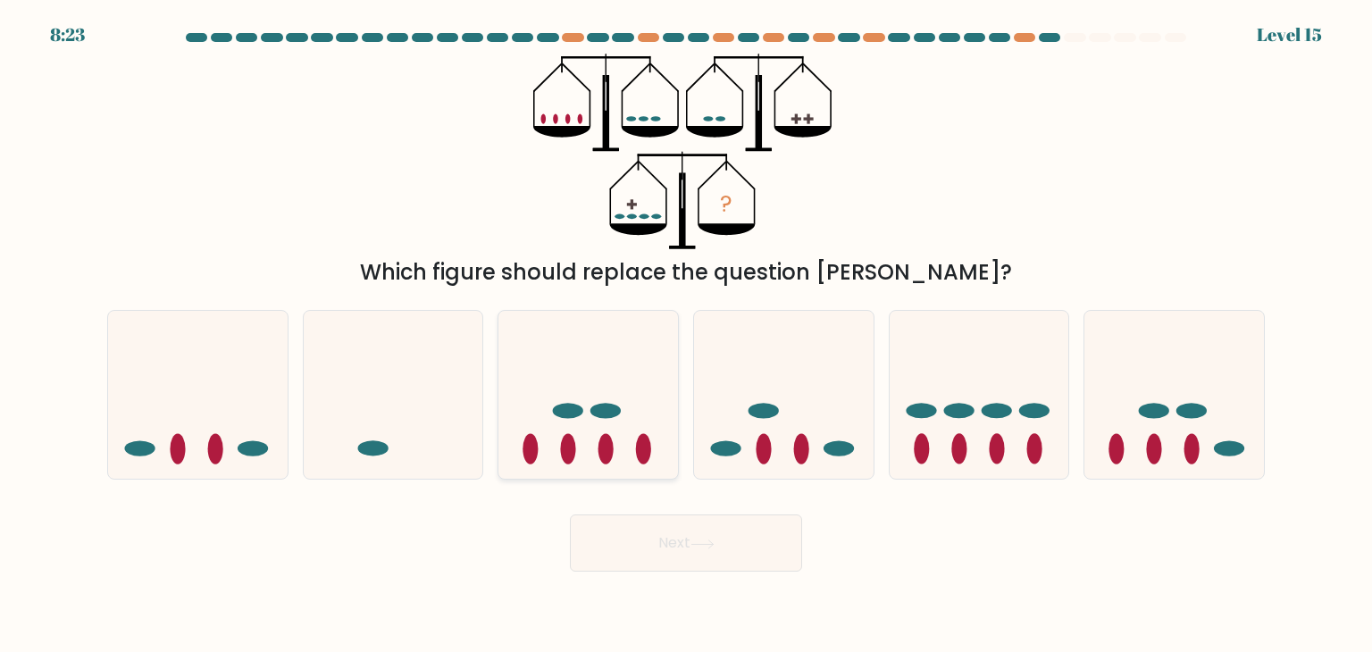
click at [597, 427] on icon at bounding box center [588, 395] width 180 height 148
click at [686, 335] on input "c." at bounding box center [686, 330] width 1 height 9
radio input "true"
click at [696, 545] on icon at bounding box center [703, 545] width 24 height 10
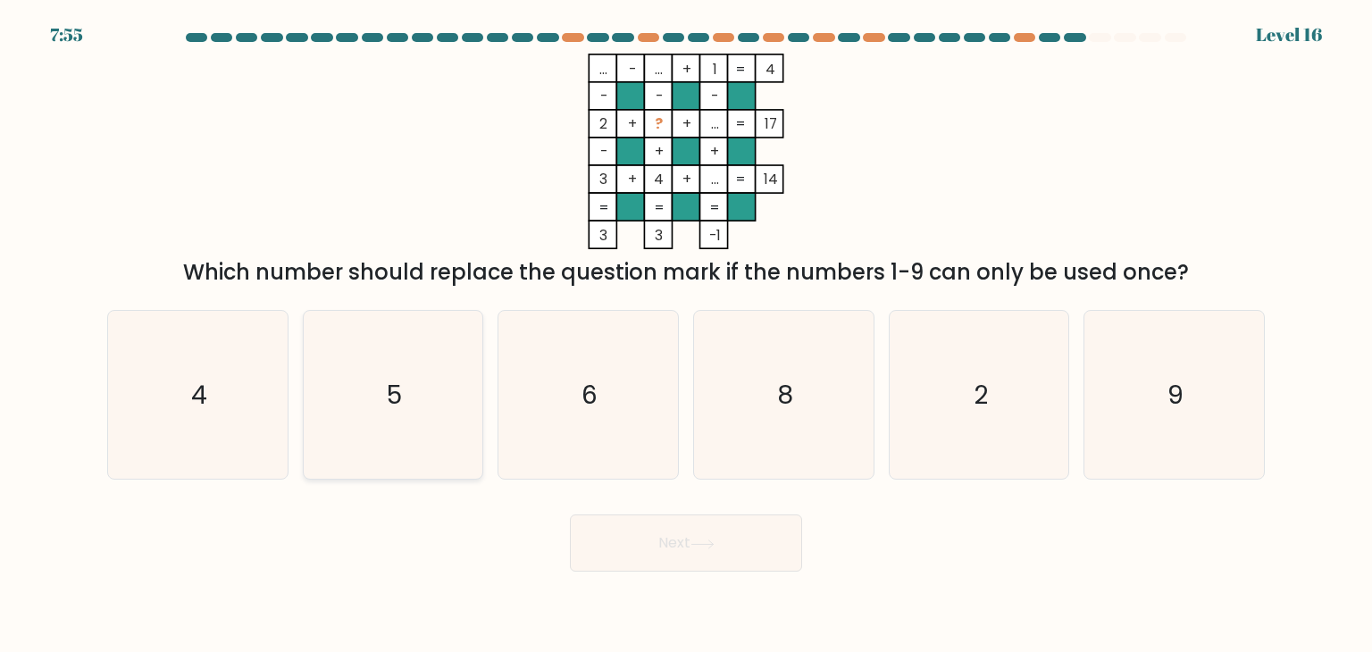
click at [423, 378] on icon "5" at bounding box center [393, 395] width 168 height 168
click at [686, 335] on input "b. 5" at bounding box center [686, 330] width 1 height 9
radio input "true"
click at [659, 530] on button "Next" at bounding box center [686, 543] width 232 height 57
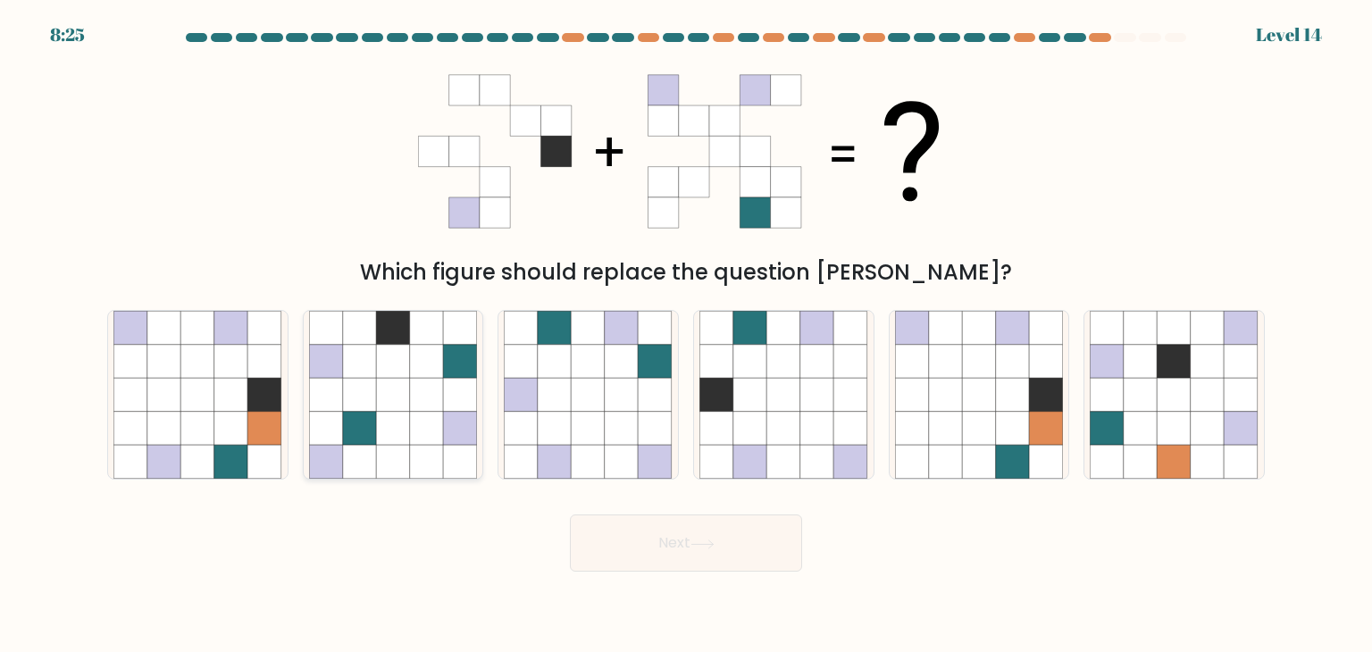
click at [347, 389] on icon at bounding box center [360, 395] width 34 height 34
click at [686, 335] on input "b." at bounding box center [686, 330] width 1 height 9
radio input "true"
click at [761, 460] on icon at bounding box center [750, 463] width 34 height 34
click at [687, 335] on input "d." at bounding box center [686, 330] width 1 height 9
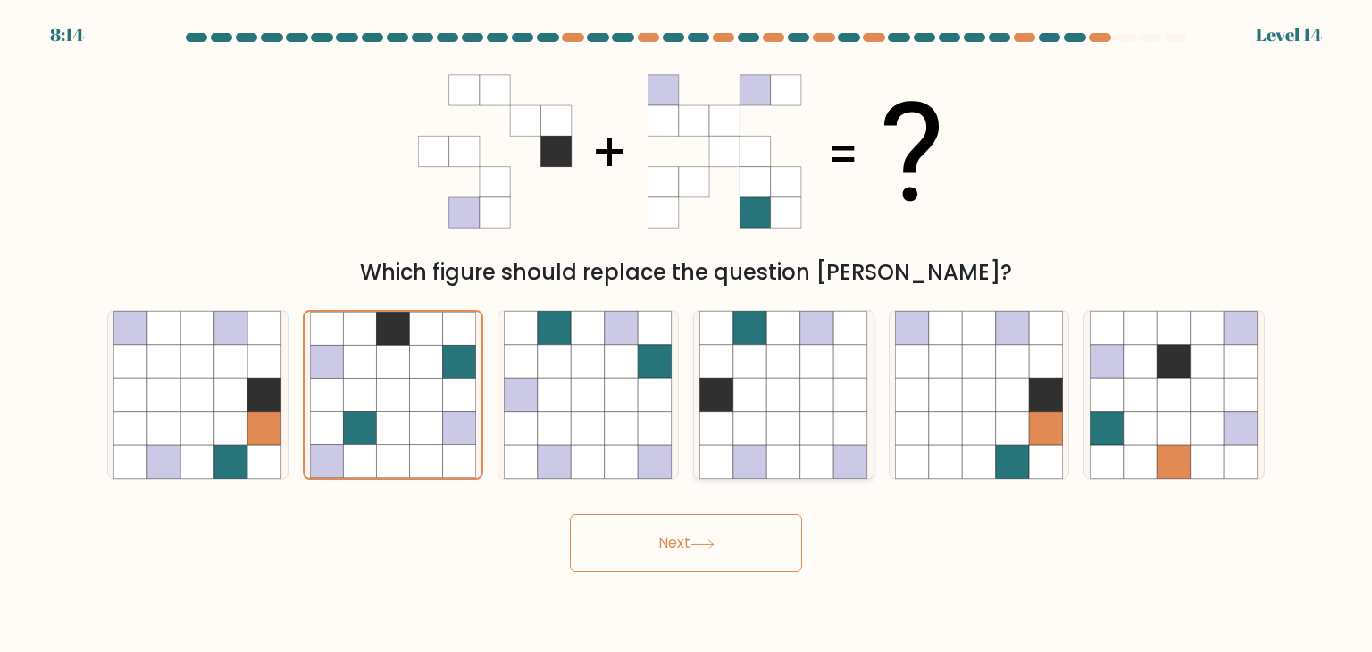
radio input "true"
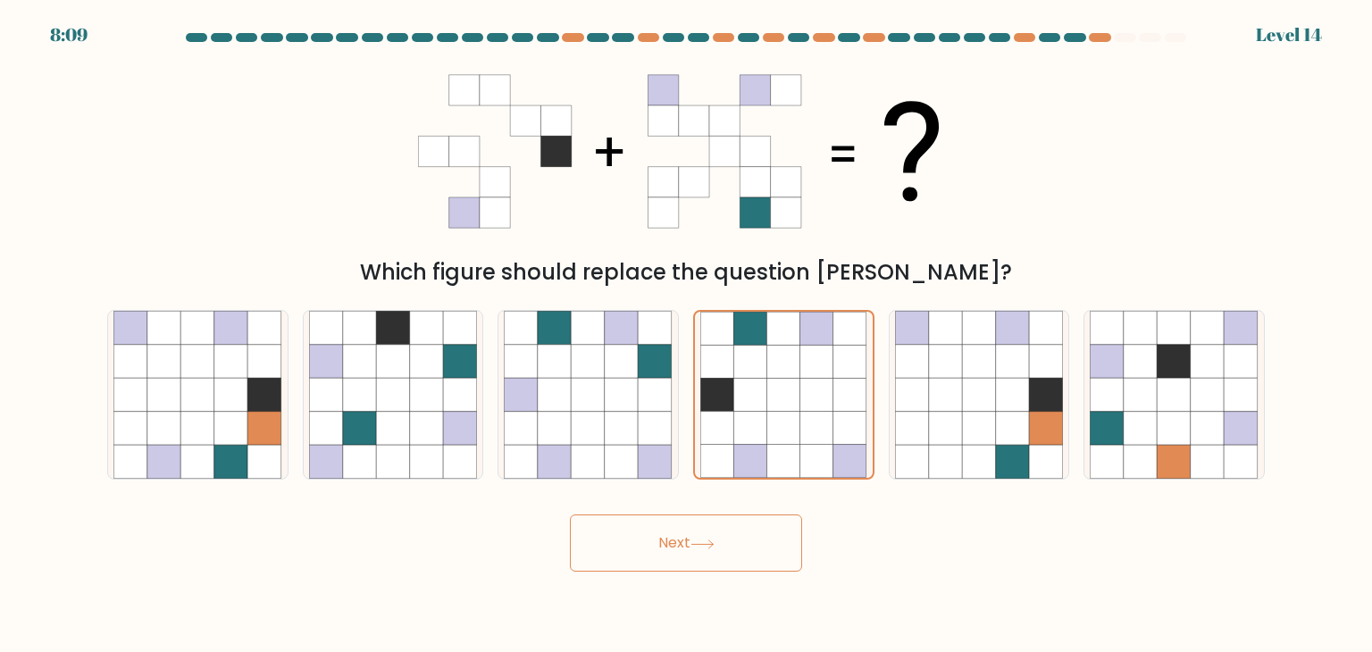
click at [756, 546] on button "Next" at bounding box center [686, 543] width 232 height 57
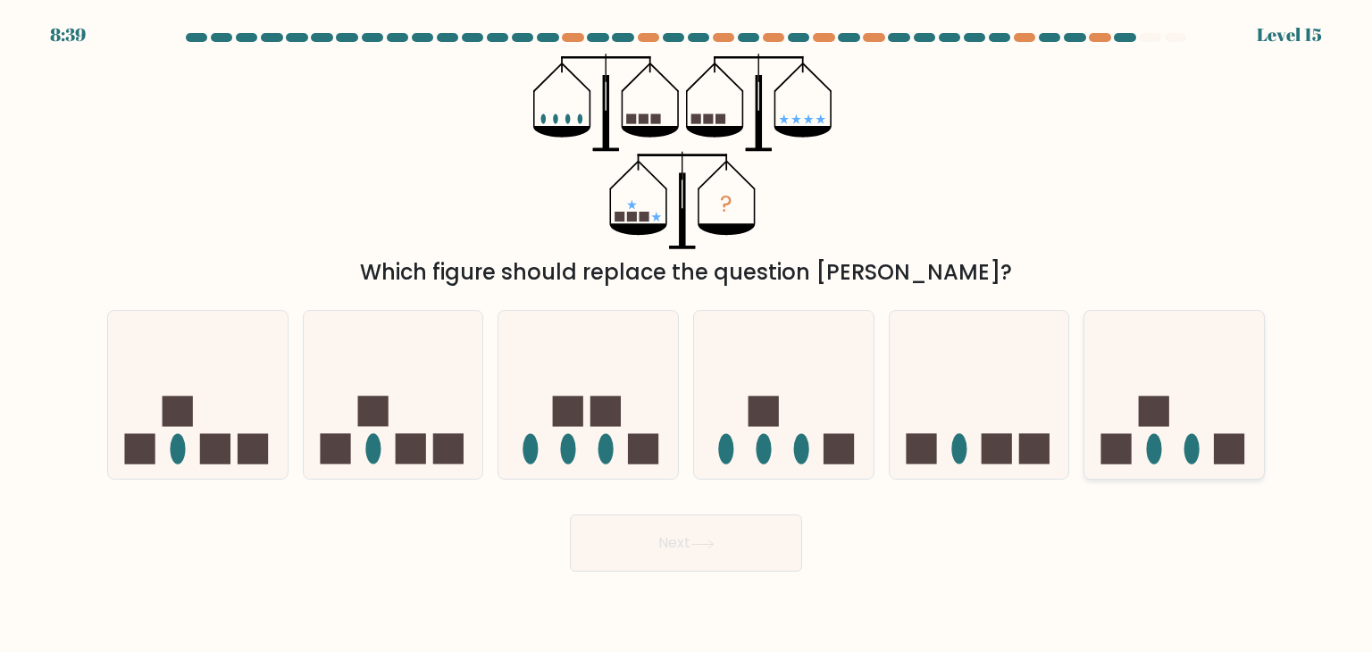
click at [1141, 451] on icon at bounding box center [1175, 395] width 180 height 148
click at [687, 335] on input "f." at bounding box center [686, 330] width 1 height 9
radio input "true"
click at [778, 557] on button "Next" at bounding box center [686, 543] width 232 height 57
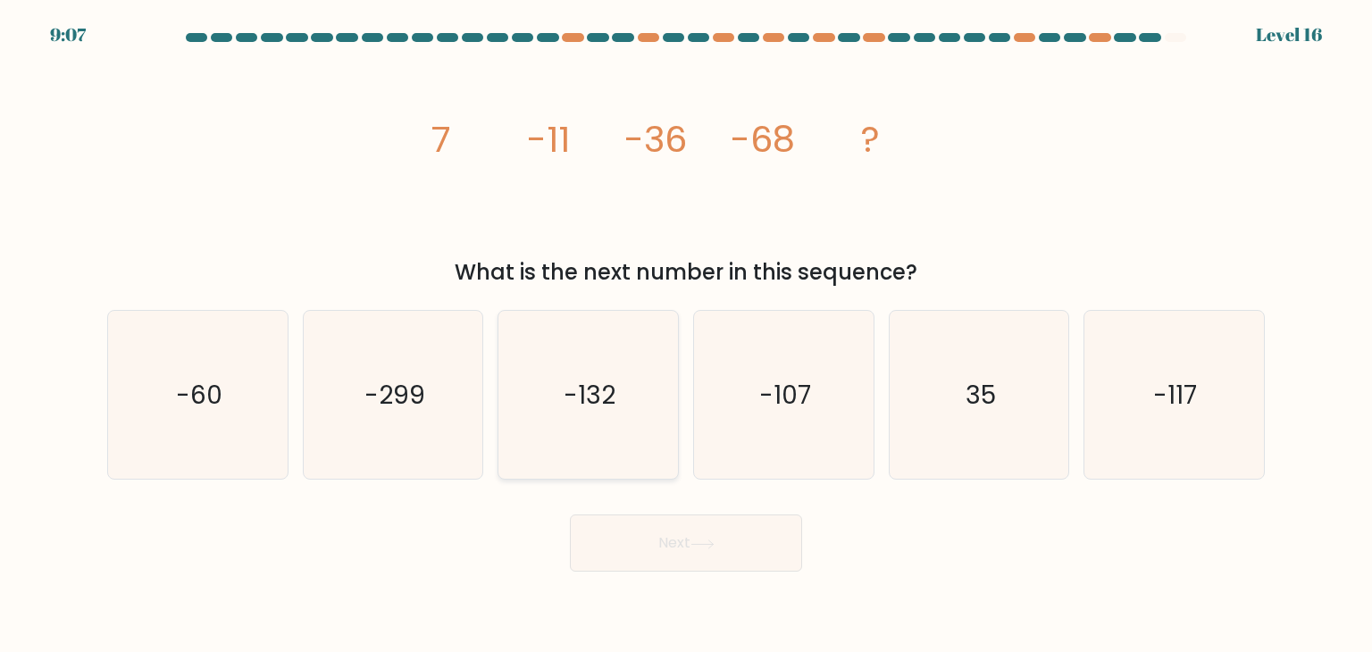
click at [658, 444] on icon "-132" at bounding box center [588, 395] width 168 height 168
click at [686, 335] on input "c. -132" at bounding box center [686, 330] width 1 height 9
radio input "true"
click at [706, 544] on icon at bounding box center [703, 545] width 24 height 10
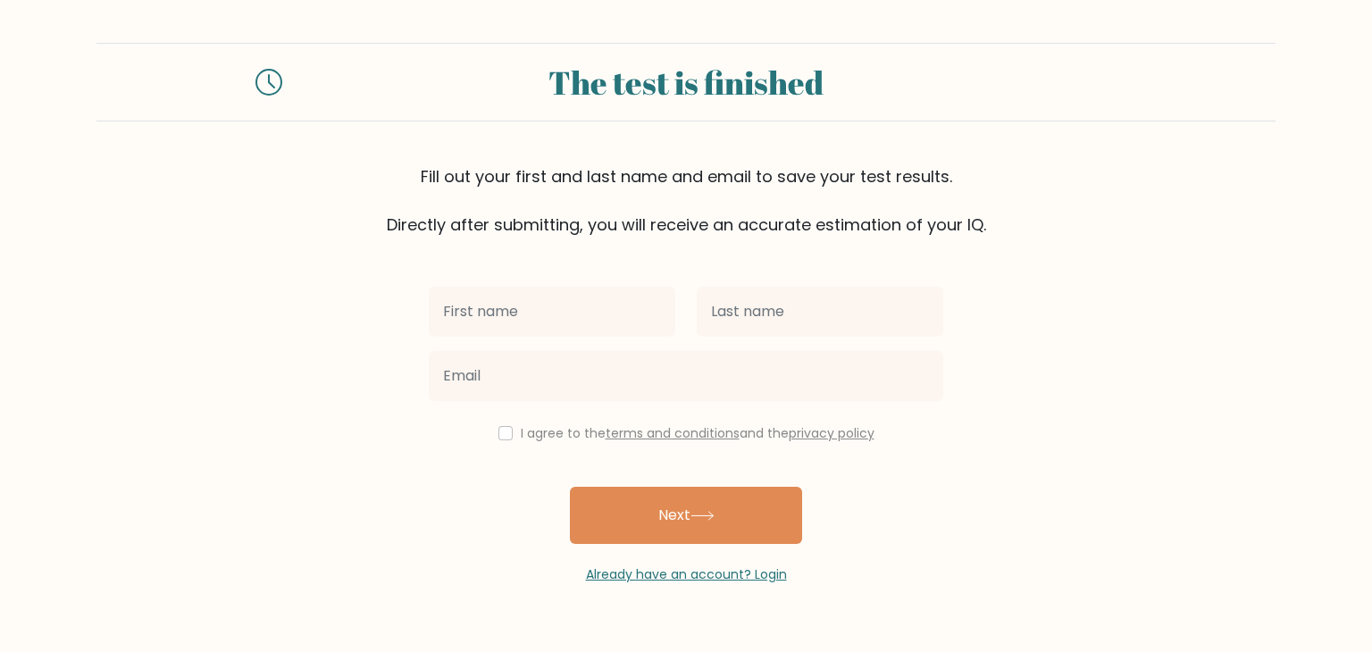
click at [607, 322] on input "text" at bounding box center [552, 312] width 247 height 50
type input "Yaser"
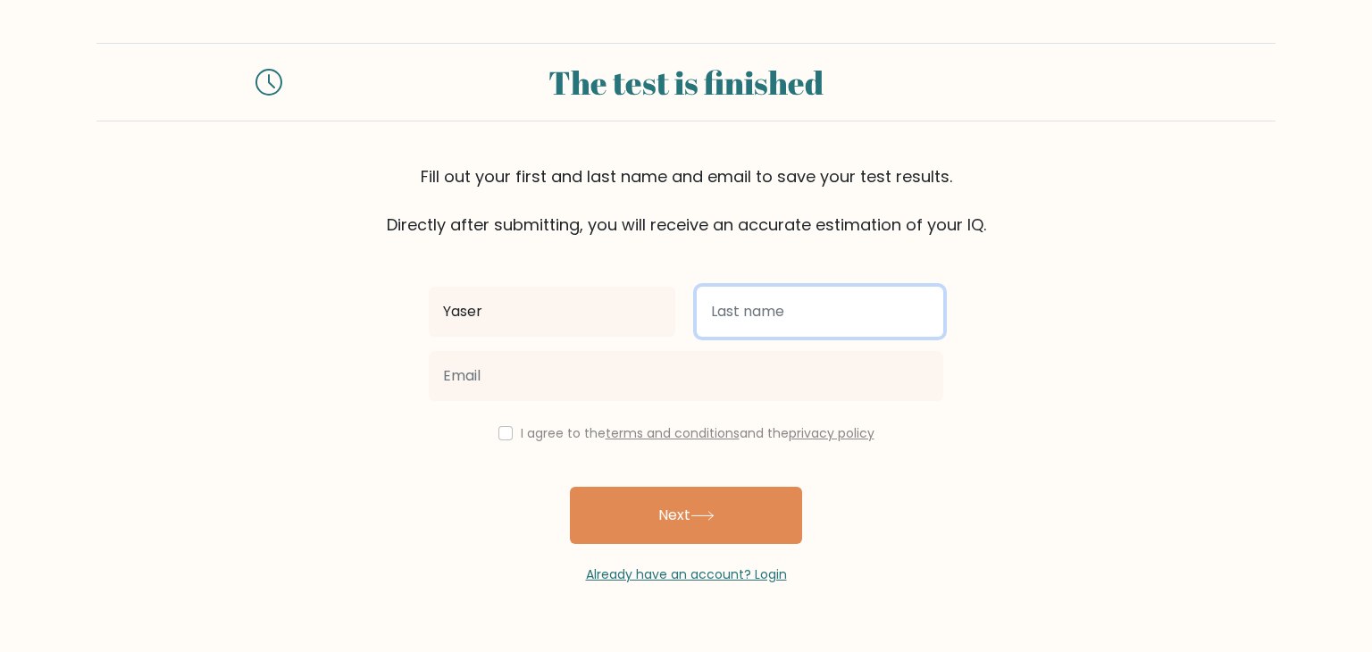
type input "t"
type input "[PERSON_NAME]"
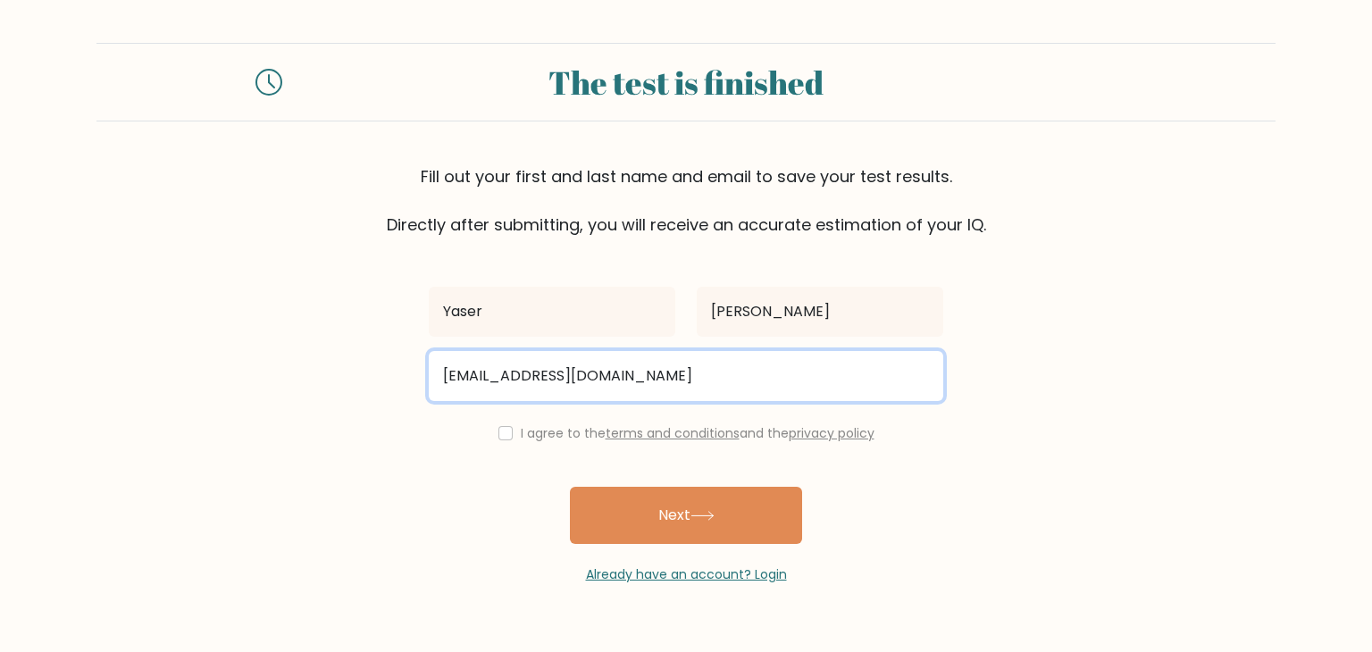
type input "tomasyaser@gmail.com"
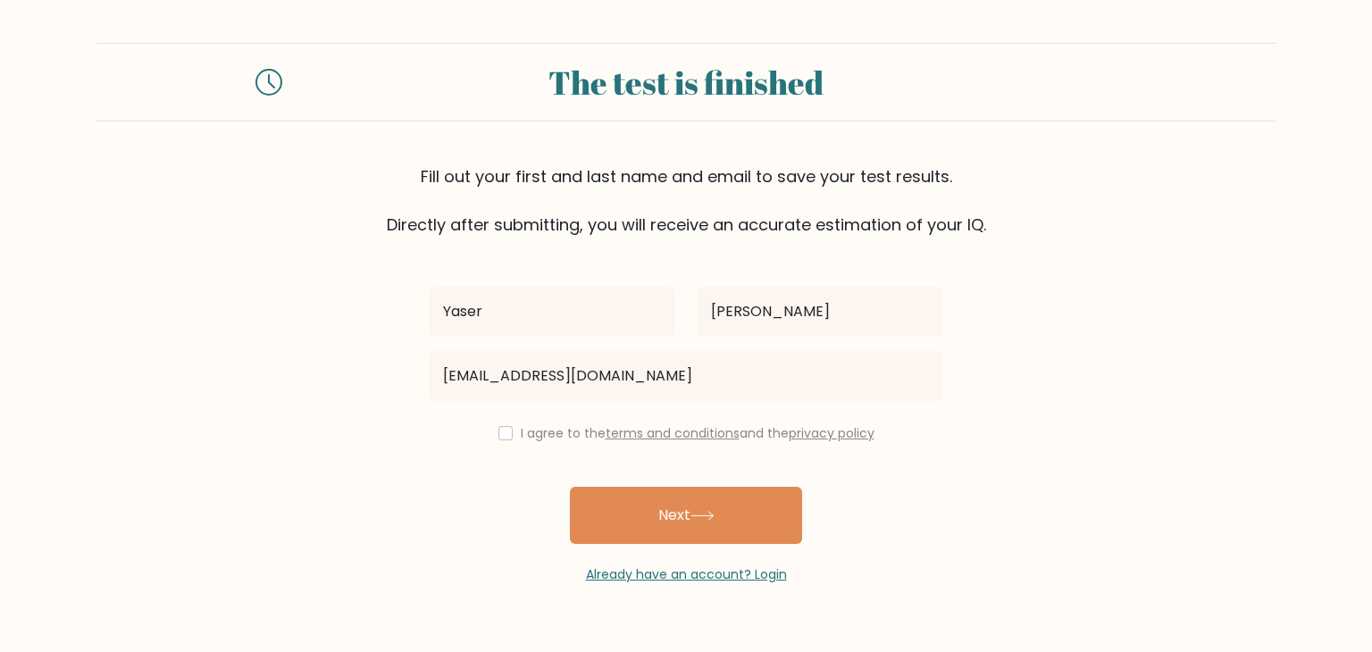
click at [490, 431] on div "I agree to the terms and conditions and the privacy policy" at bounding box center [686, 433] width 536 height 21
click at [498, 433] on input "checkbox" at bounding box center [505, 433] width 14 height 14
checkbox input "true"
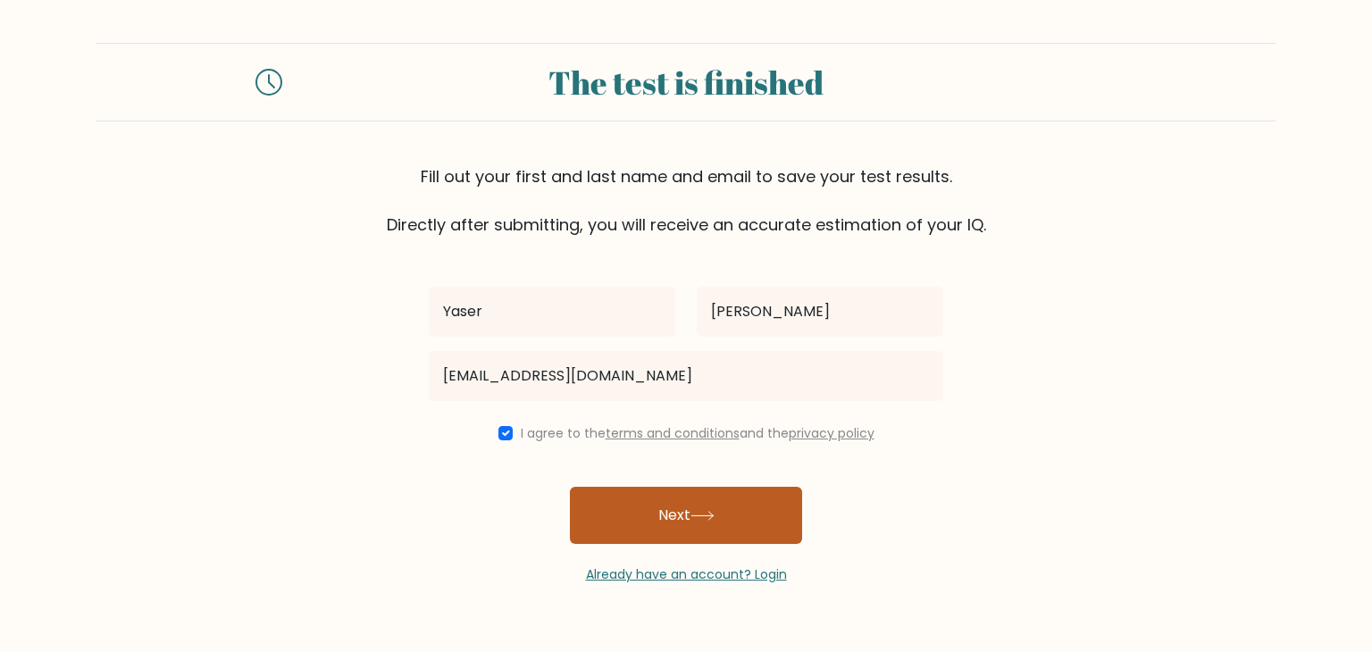
click at [608, 529] on button "Next" at bounding box center [686, 515] width 232 height 57
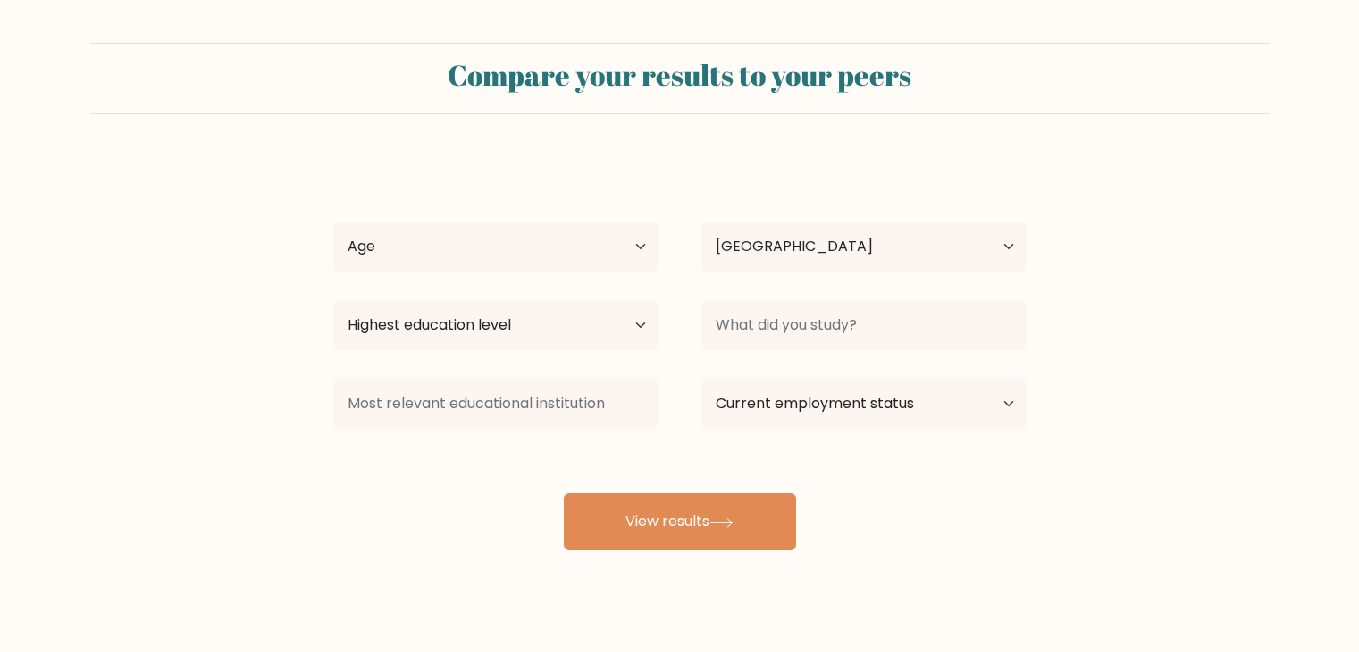
select select "PH"
click at [616, 261] on select "Age Under 18 years old 18-24 years old 25-34 years old 35-44 years old 45-54 ye…" at bounding box center [495, 247] width 325 height 50
select select "18_24"
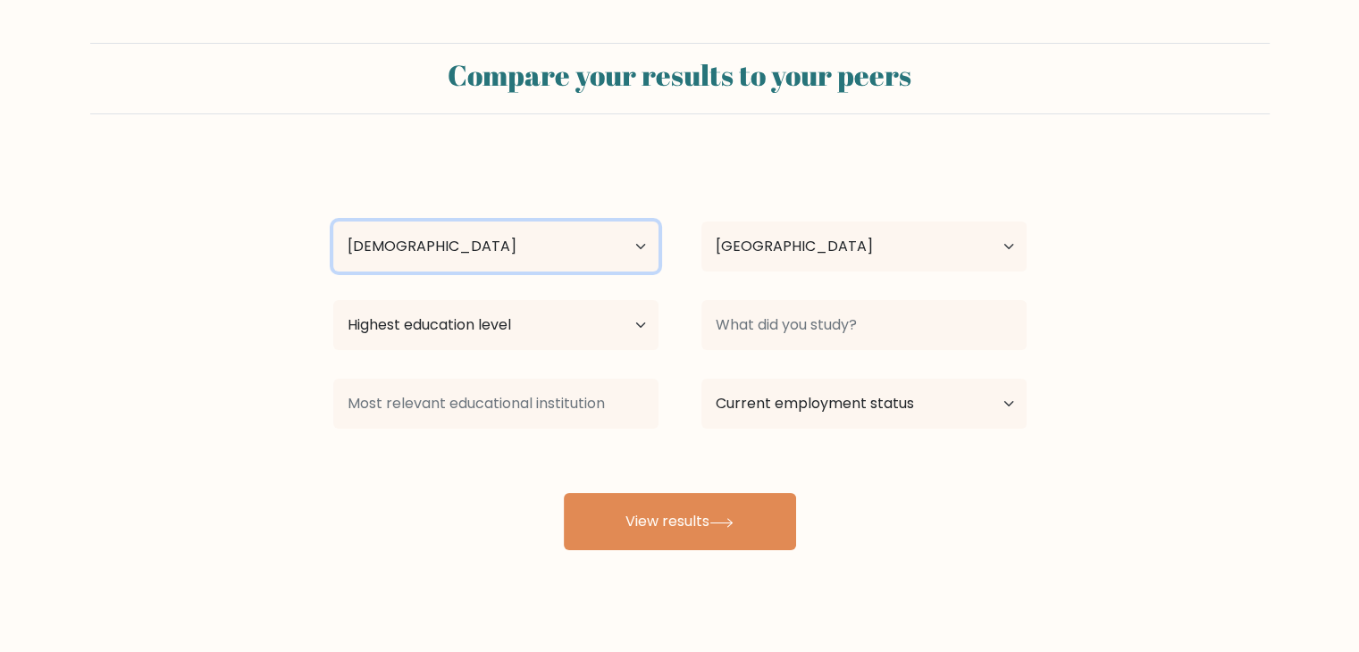
click at [333, 222] on select "Age Under 18 years old 18-24 years old 25-34 years old 35-44 years old 45-54 ye…" at bounding box center [495, 247] width 325 height 50
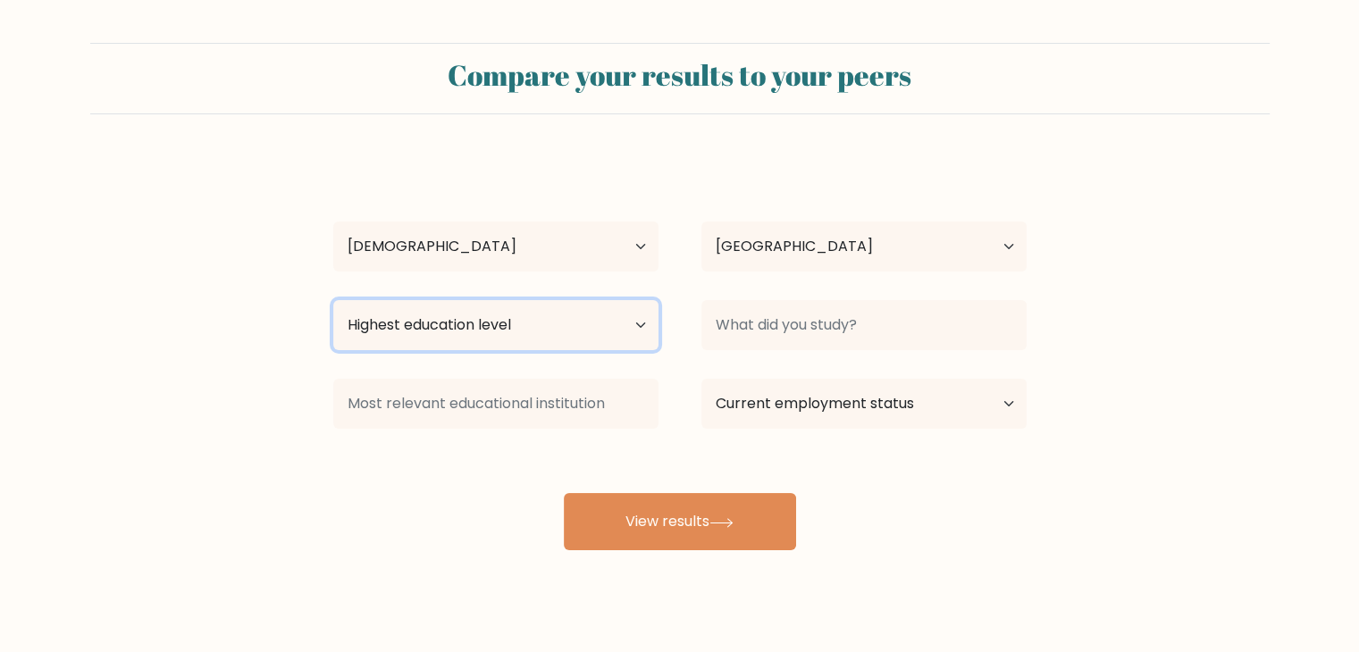
click at [629, 327] on select "Highest education level No schooling Primary Lower Secondary Upper Secondary Oc…" at bounding box center [495, 325] width 325 height 50
select select "bachelors_degree"
click at [333, 300] on select "Highest education level No schooling Primary Lower Secondary Upper Secondary Oc…" at bounding box center [495, 325] width 325 height 50
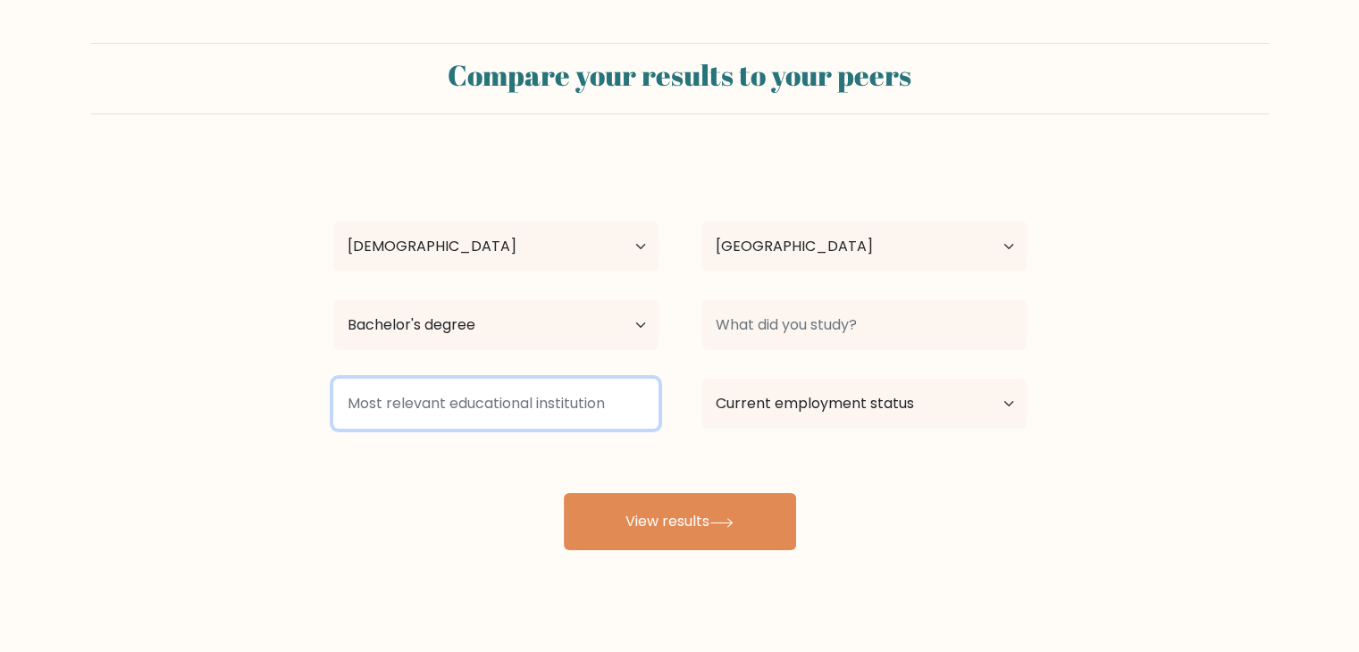
click at [596, 417] on input at bounding box center [495, 404] width 325 height 50
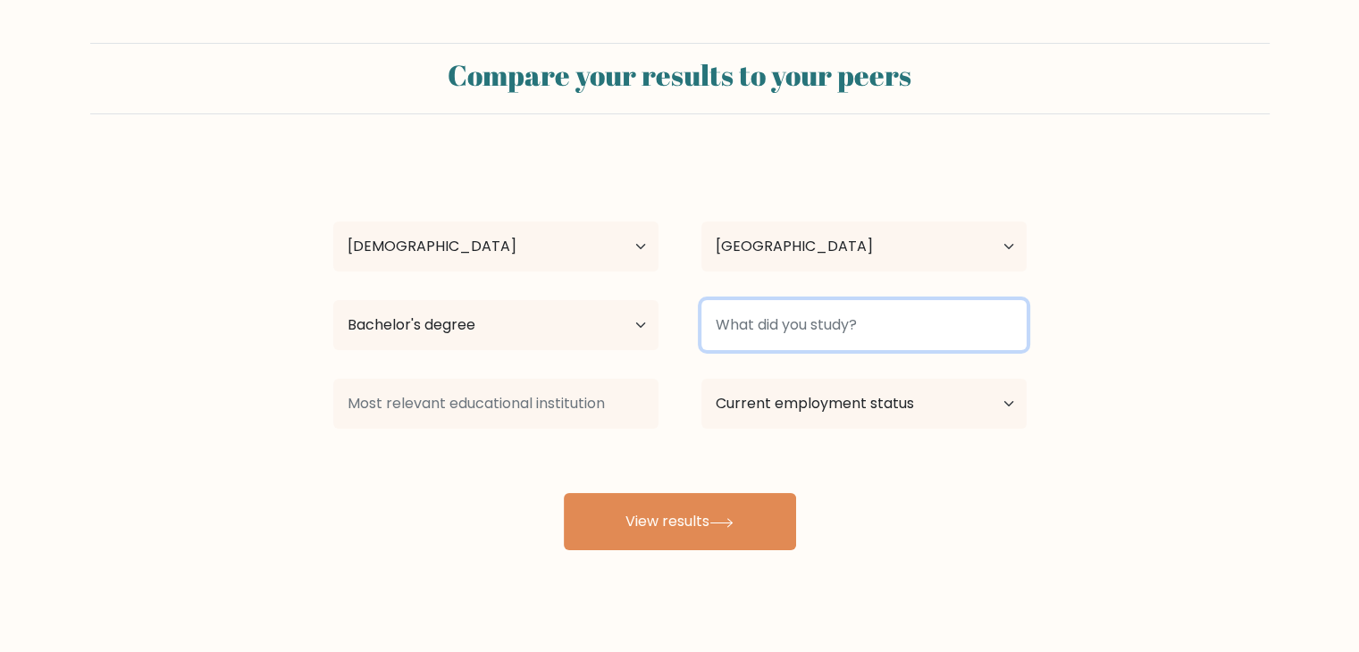
click at [790, 348] on input at bounding box center [863, 325] width 325 height 50
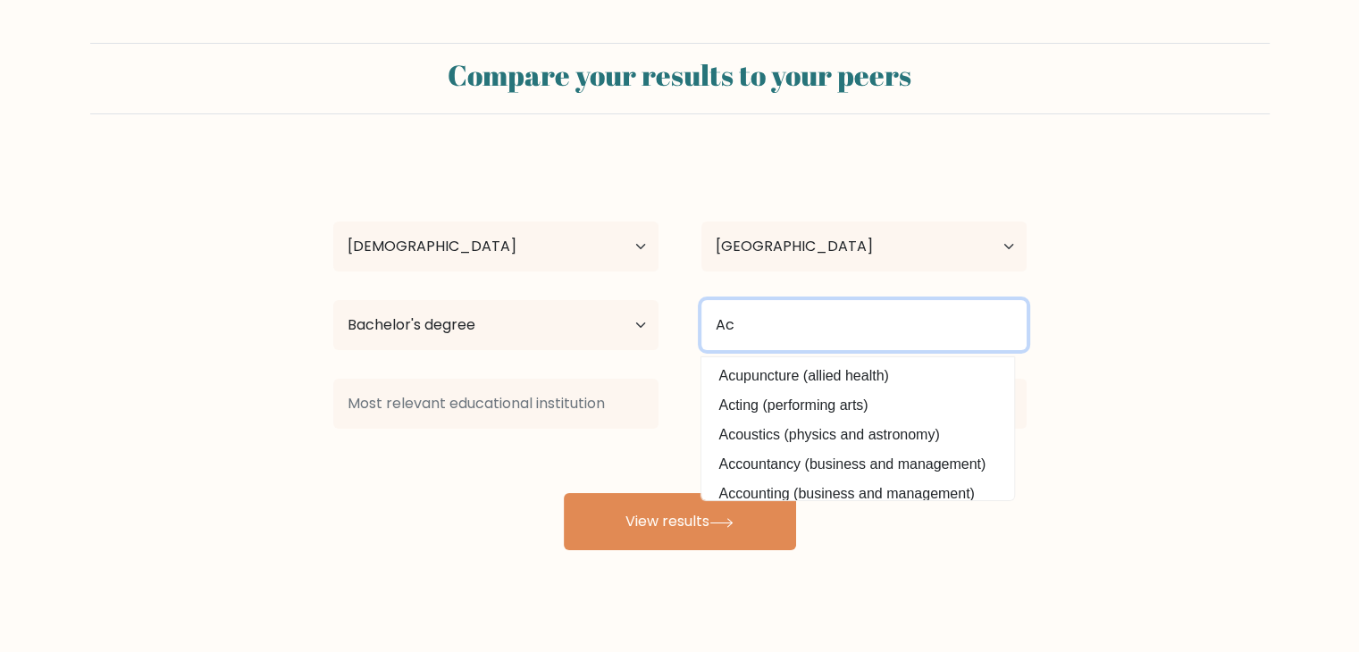
type input "A"
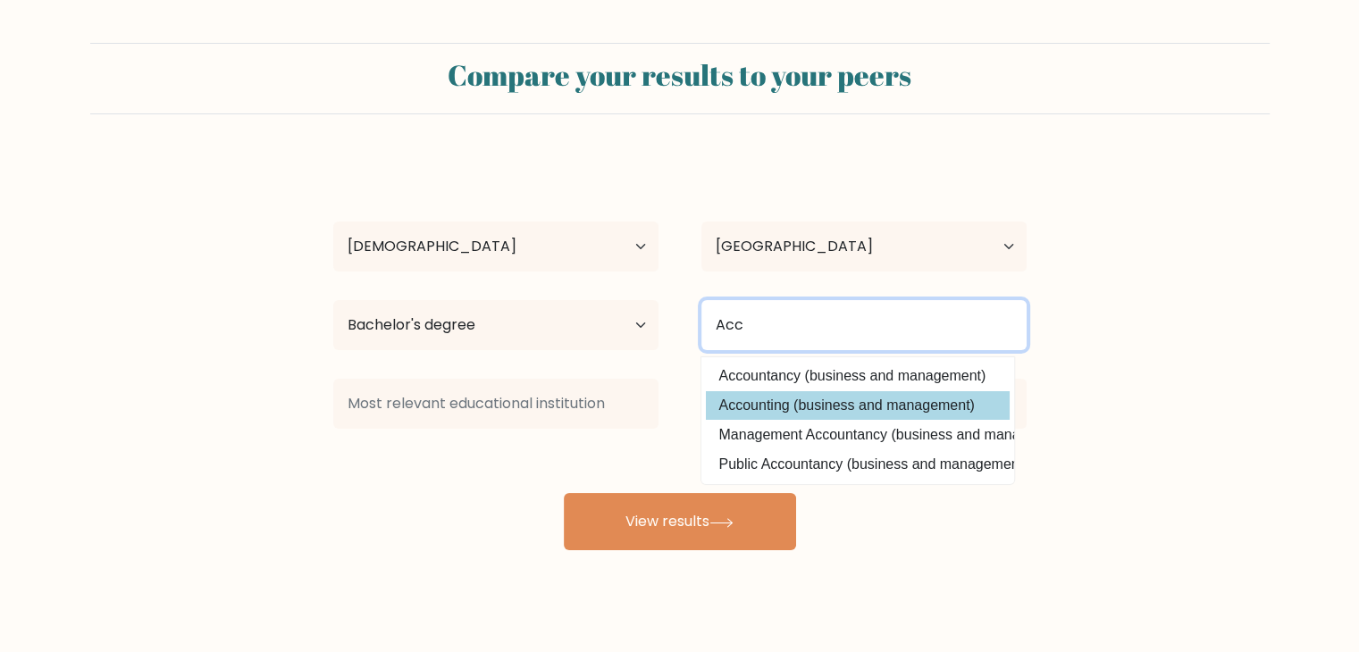
type input "Acc"
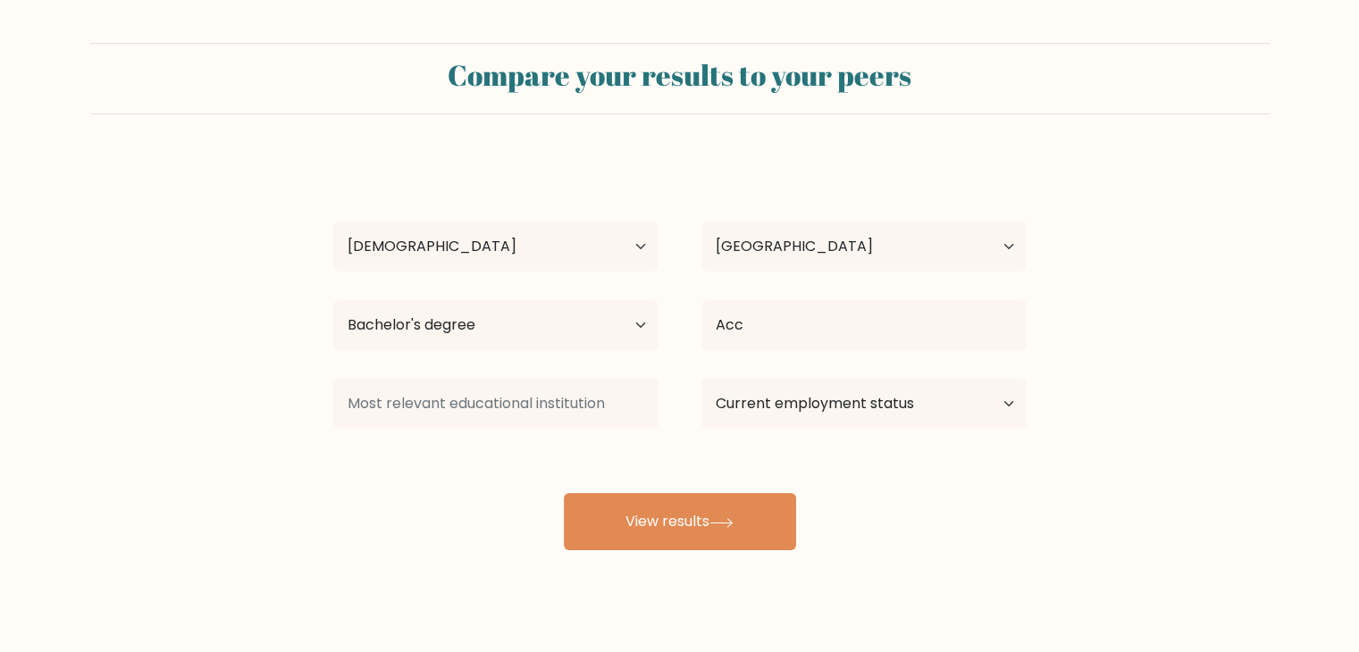
click at [809, 396] on div "Yaser Tomas Age Under 18 years old 18-24 years old 25-34 years old 35-44 years …" at bounding box center [679, 353] width 715 height 393
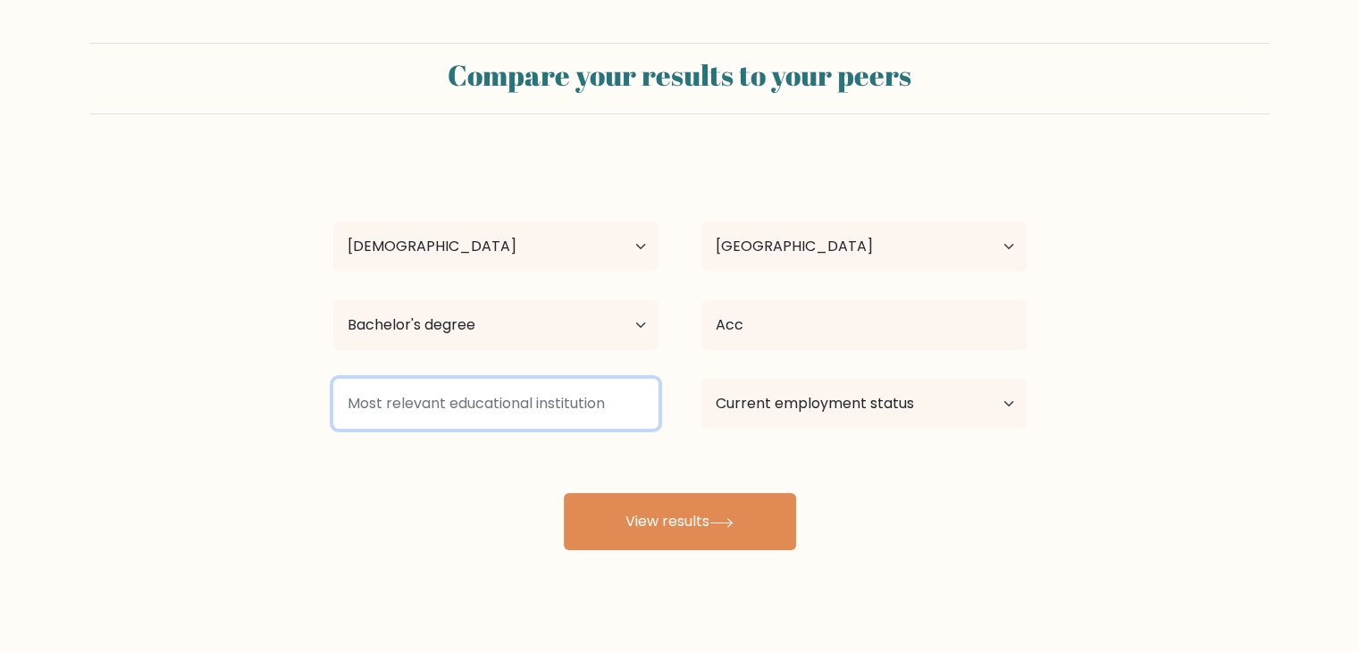
click at [600, 408] on input at bounding box center [495, 404] width 325 height 50
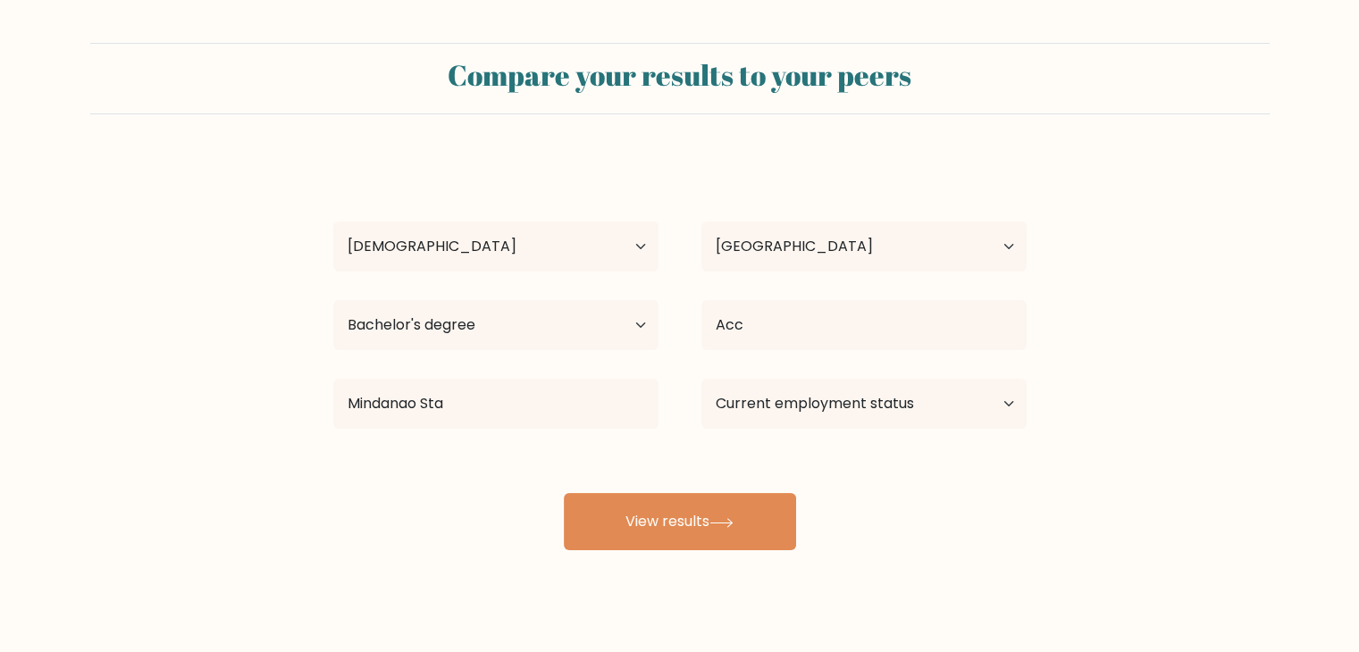
click at [583, 506] on div "Yaser Tomas Age Under 18 years old 18-24 years old 25-34 years old 35-44 years …" at bounding box center [679, 353] width 715 height 393
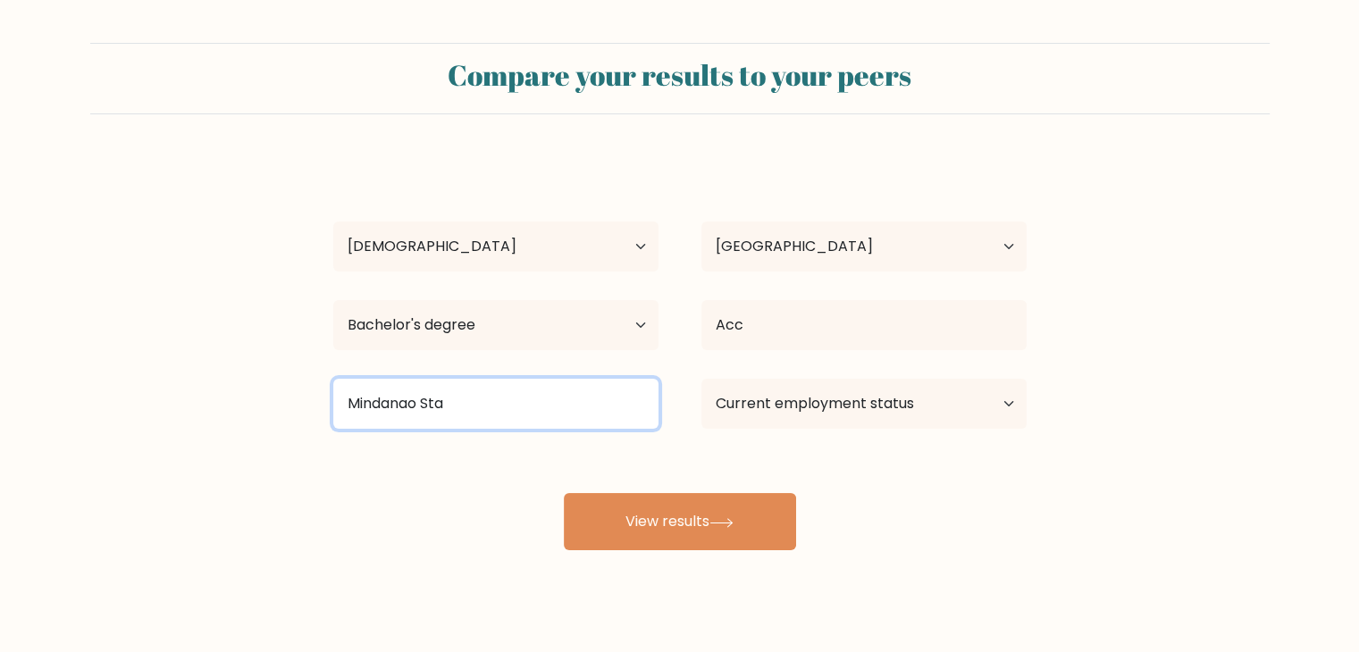
click at [562, 400] on input "Mindanao Sta" at bounding box center [495, 404] width 325 height 50
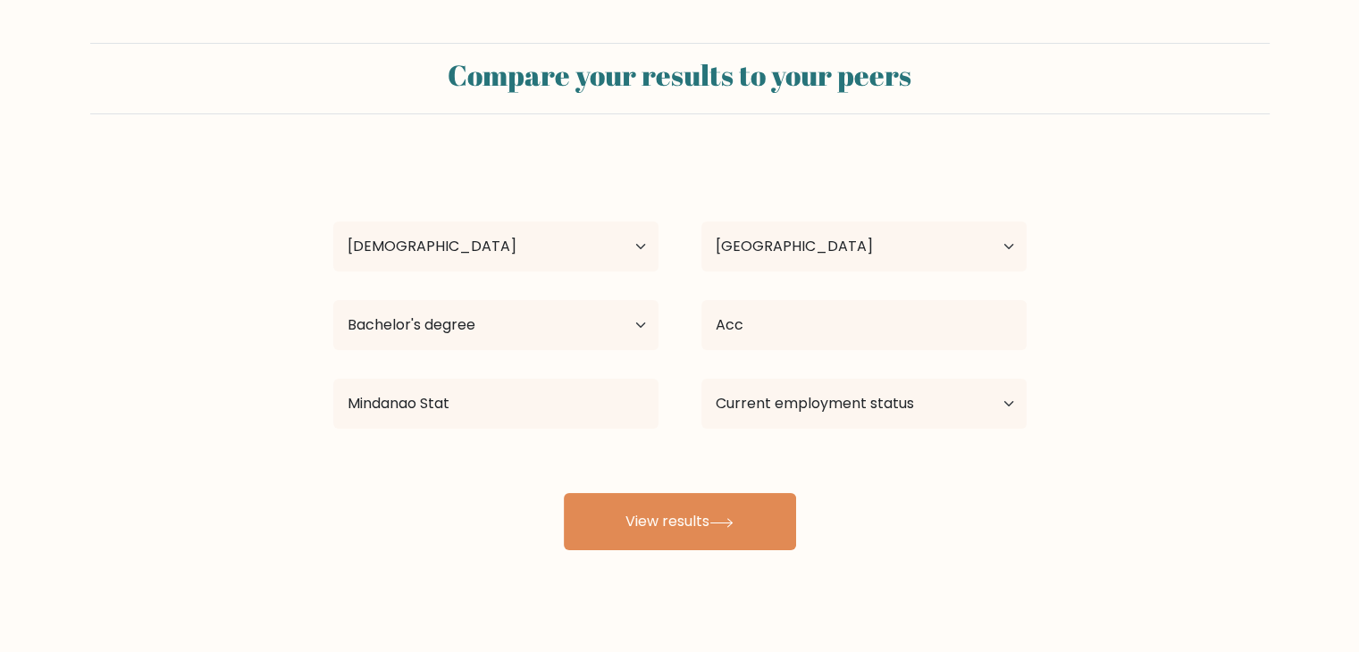
click at [527, 508] on div "Yaser Tomas Age Under 18 years old 18-24 years old 25-34 years old 35-44 years …" at bounding box center [679, 353] width 715 height 393
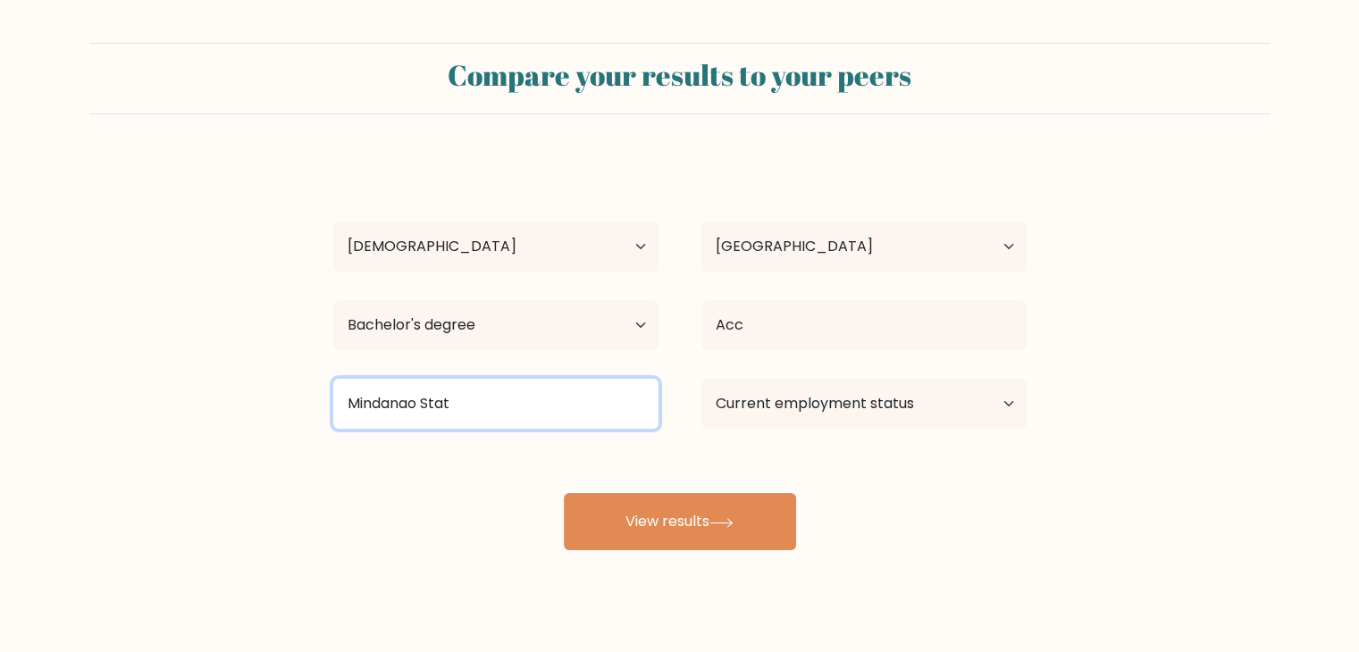
click at [525, 423] on input "Mindanao Stat" at bounding box center [495, 404] width 325 height 50
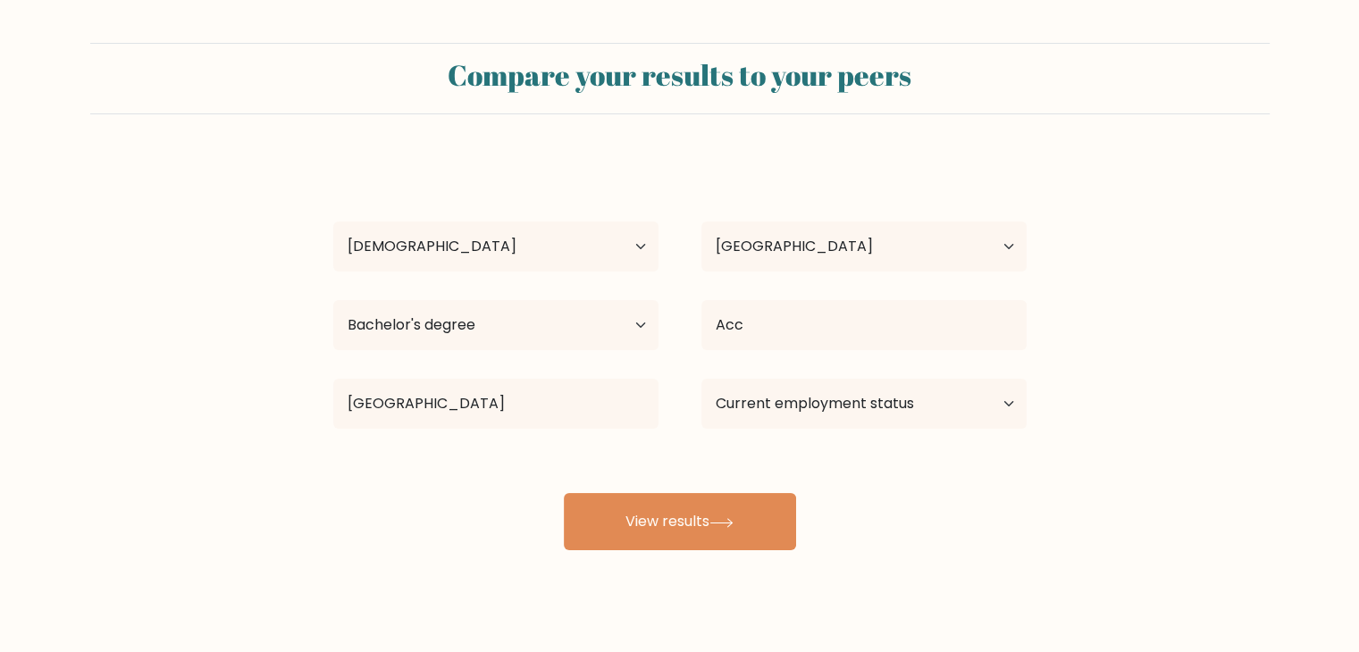
click at [511, 481] on div "Yaser Tomas Age Under 18 years old 18-24 years old 25-34 years old 35-44 years …" at bounding box center [679, 353] width 715 height 393
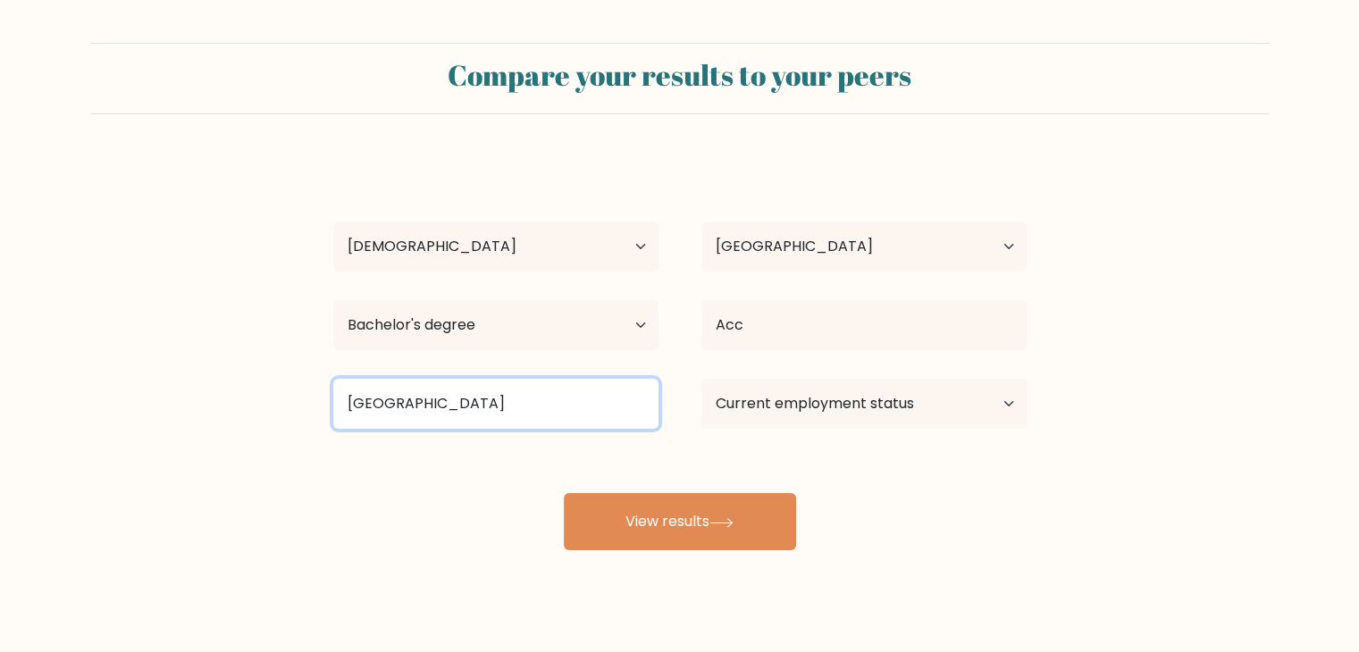
click at [549, 404] on input "Mindanao" at bounding box center [495, 404] width 325 height 50
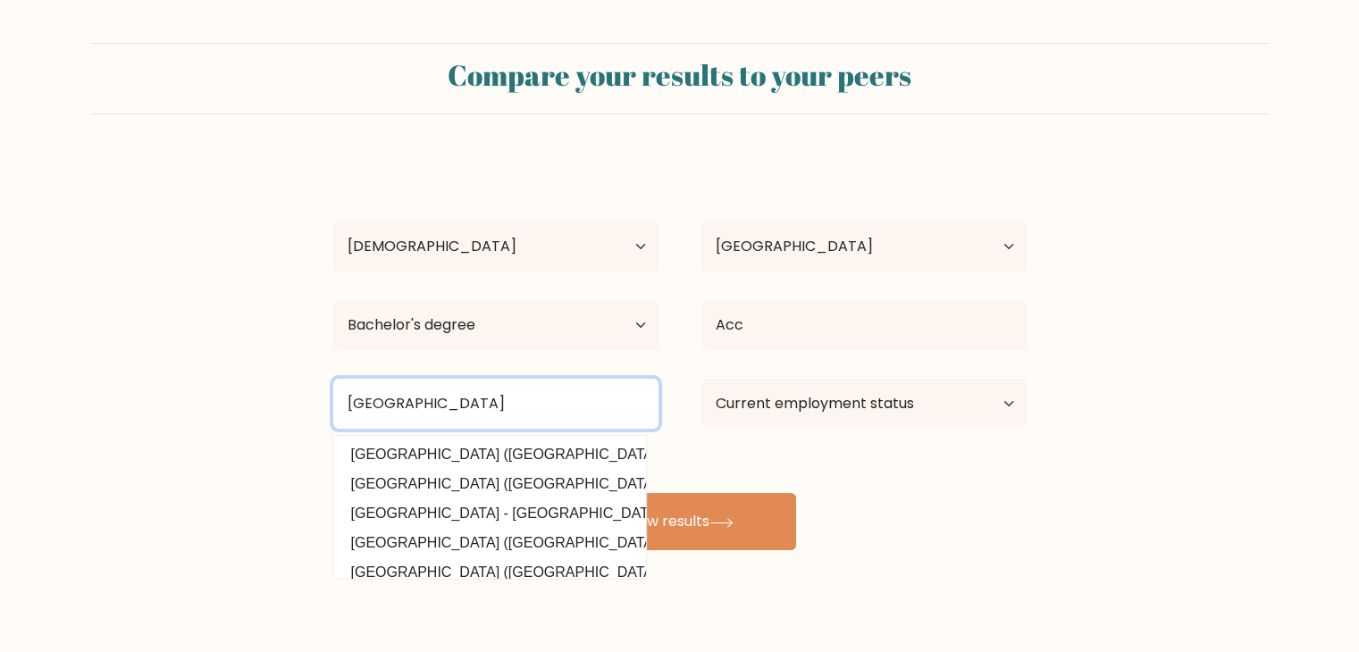
type input "Mindanao State University"
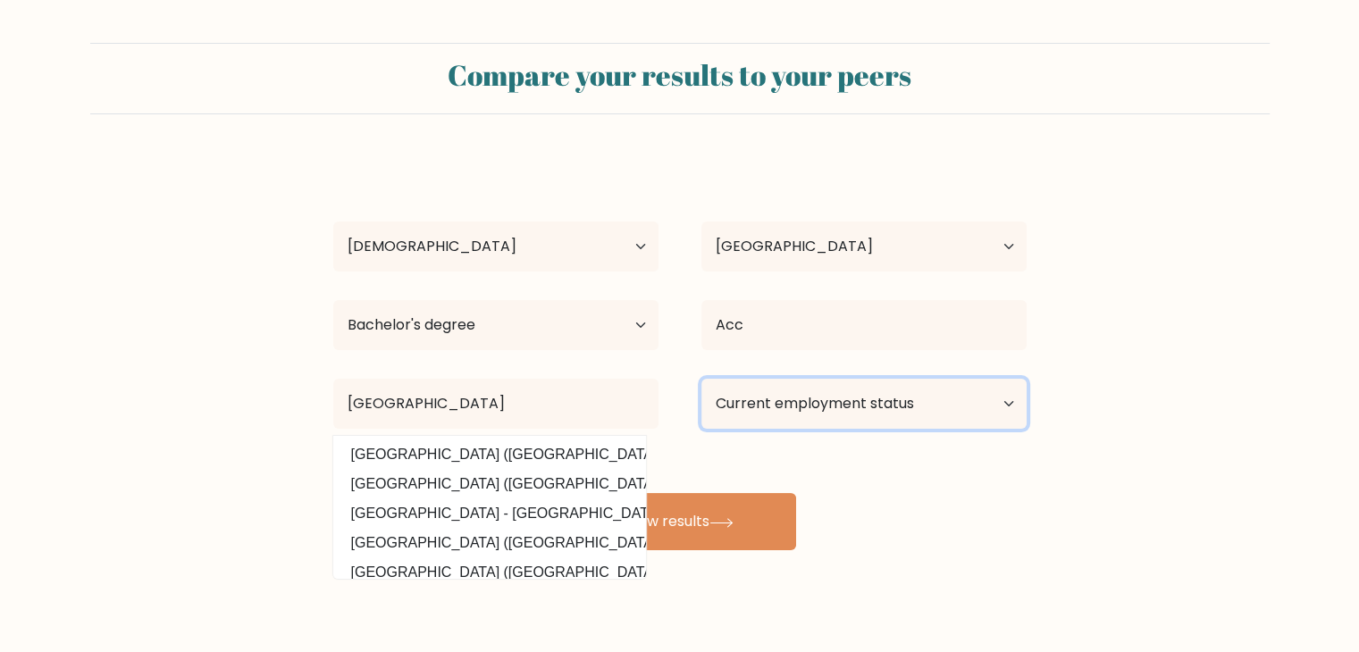
click at [725, 401] on select "Current employment status Employed Student Retired Other / prefer not to answer" at bounding box center [863, 404] width 325 height 50
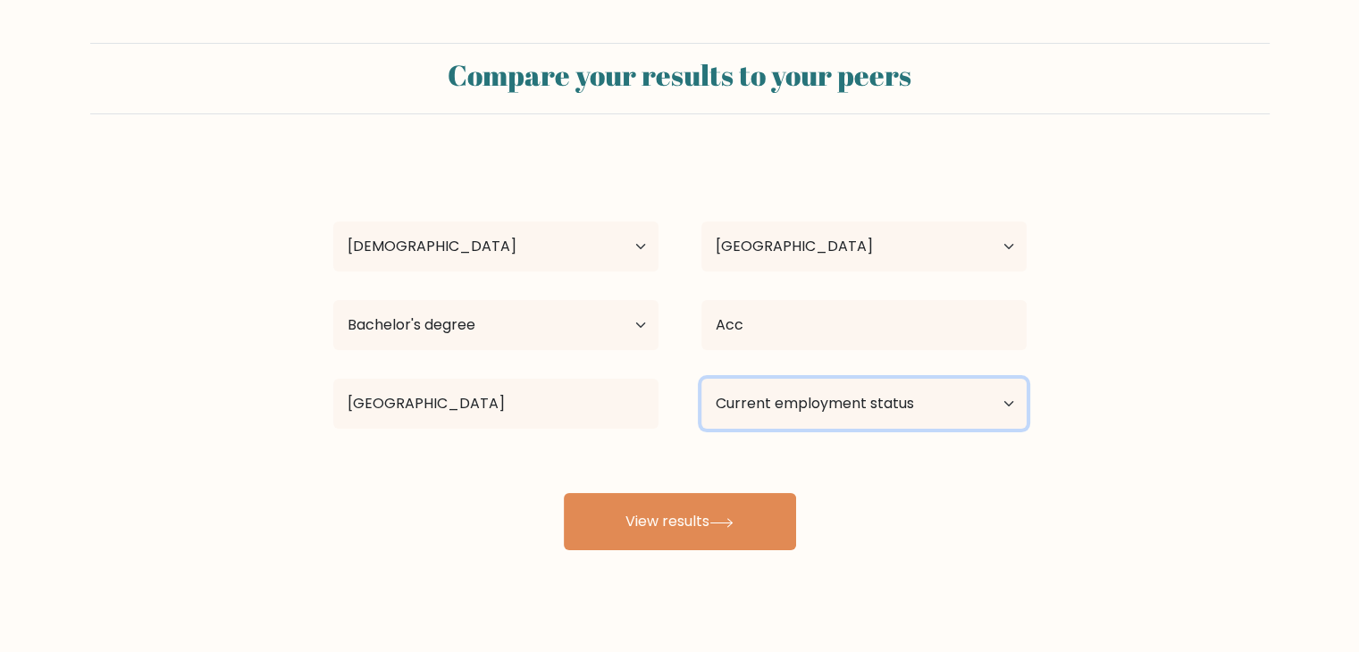
select select "other"
click at [701, 379] on select "Current employment status Employed Student Retired Other / prefer not to answer" at bounding box center [863, 404] width 325 height 50
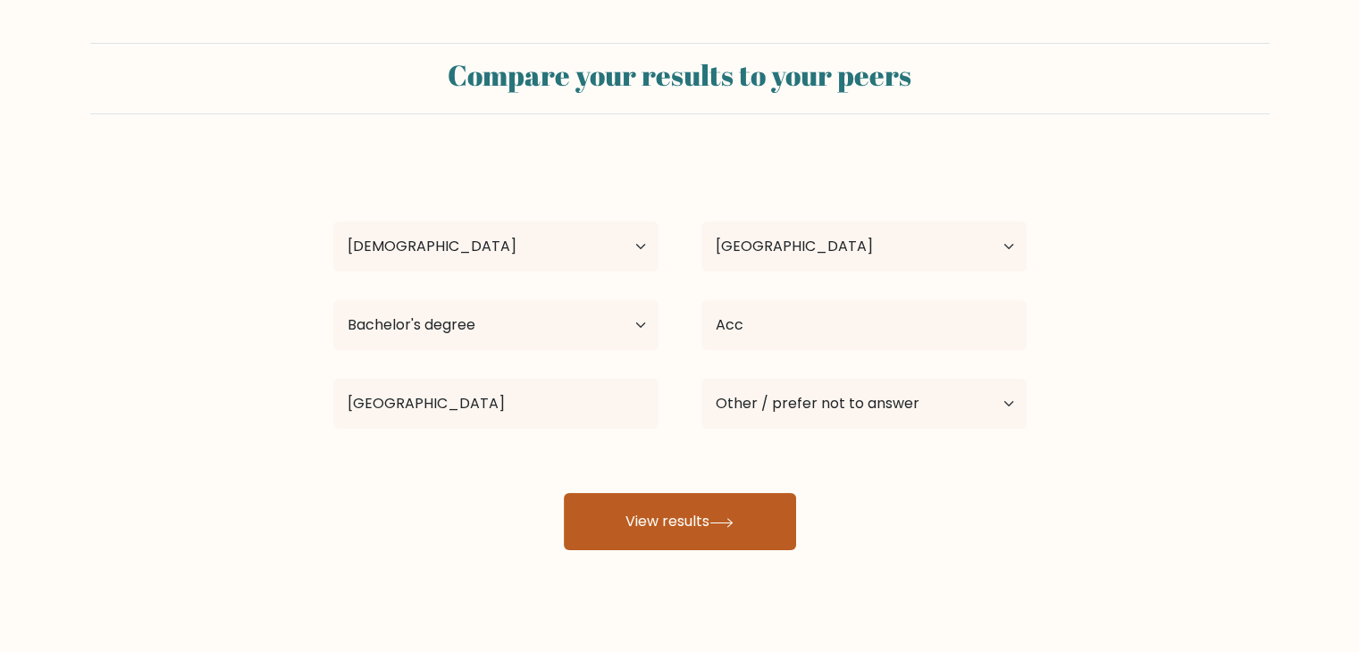
click at [764, 532] on button "View results" at bounding box center [680, 521] width 232 height 57
